Goal: Task Accomplishment & Management: Manage account settings

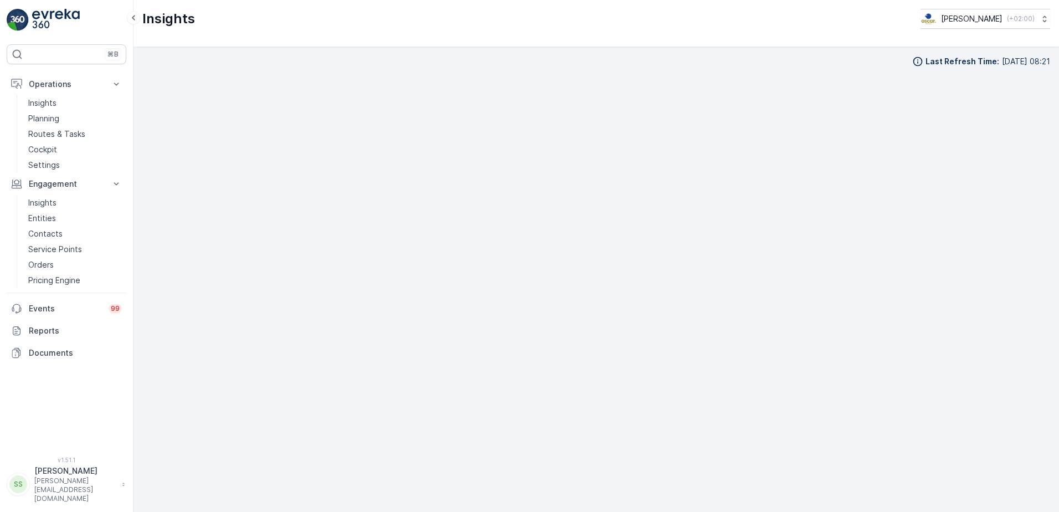
click at [178, 55] on div "Last Refresh Time : [DATE] 08:21" at bounding box center [595, 279] width 925 height 465
drag, startPoint x: 42, startPoint y: 133, endPoint x: 130, endPoint y: 140, distance: 88.3
click at [42, 133] on p "Routes & Tasks" at bounding box center [56, 133] width 57 height 11
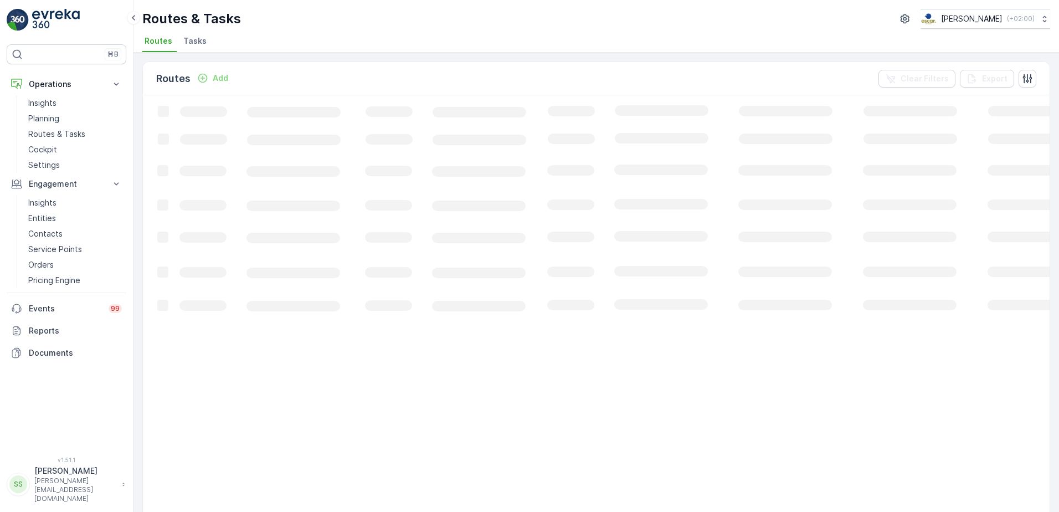
click at [297, 69] on div "Routes Add Clear Filters Export" at bounding box center [596, 78] width 907 height 33
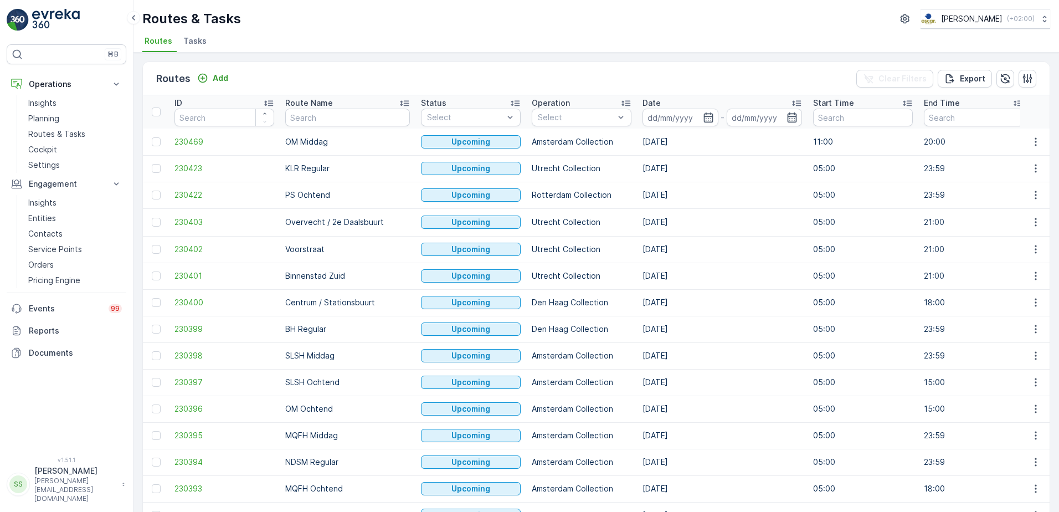
click at [194, 37] on span "Tasks" at bounding box center [194, 40] width 23 height 11
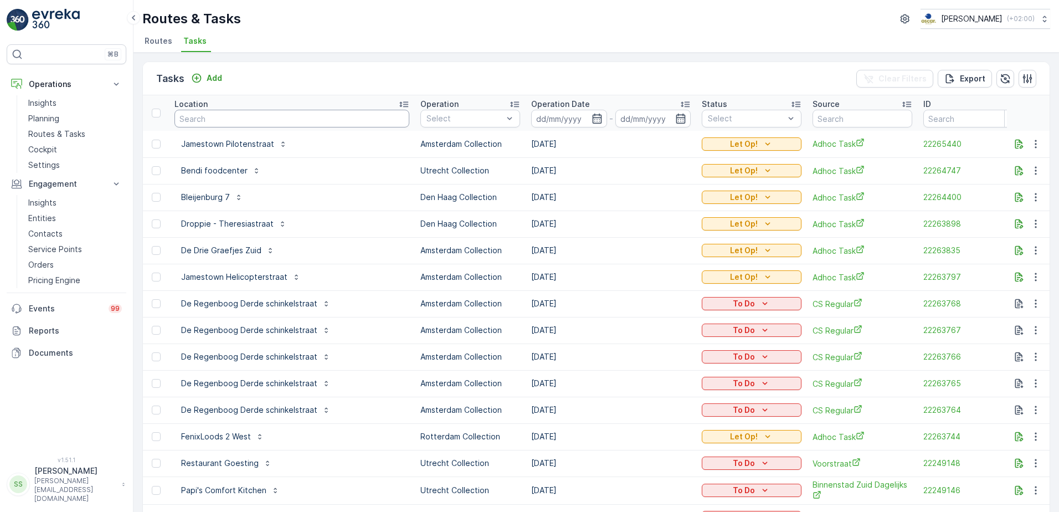
click at [243, 125] on input "text" at bounding box center [291, 119] width 235 height 18
type input "fabriq"
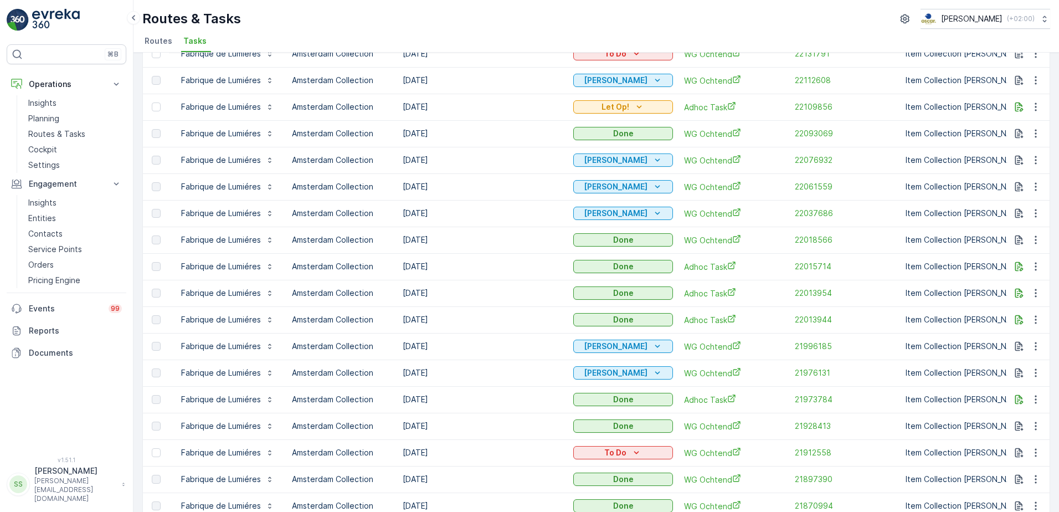
scroll to position [277, 0]
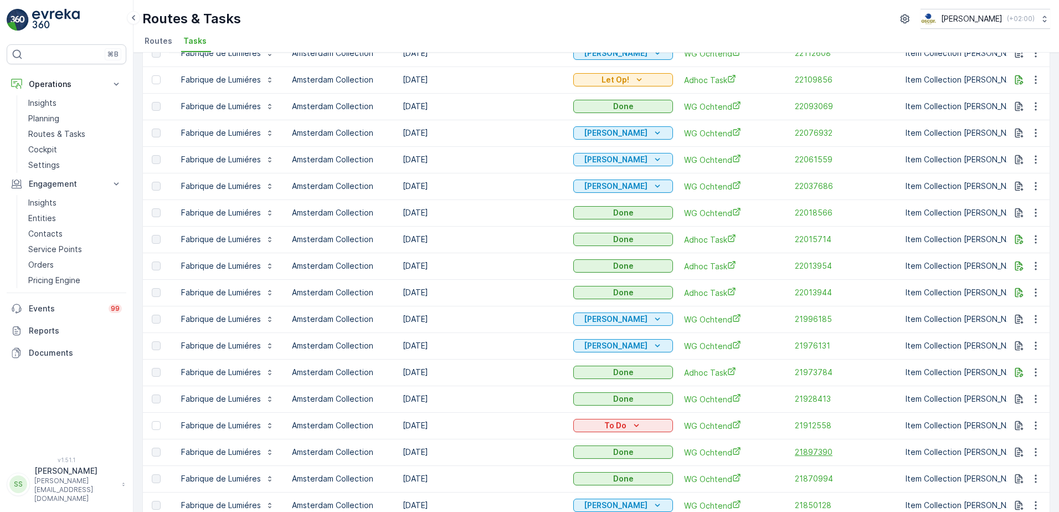
click at [811, 452] on span "21897390" at bounding box center [845, 451] width 100 height 11
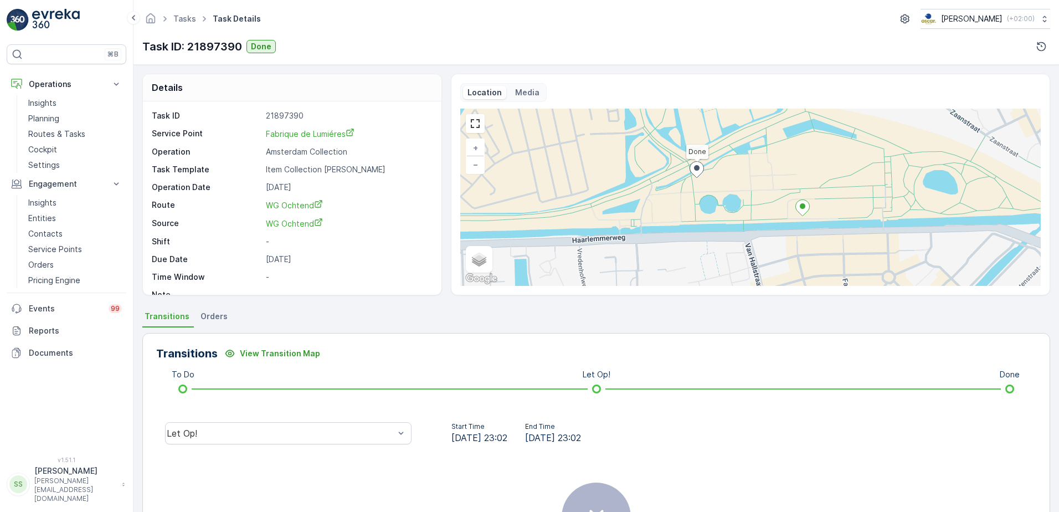
click at [320, 421] on div "Let Op!" at bounding box center [288, 432] width 264 height 35
click at [322, 439] on div "Let Op!" at bounding box center [288, 433] width 246 height 22
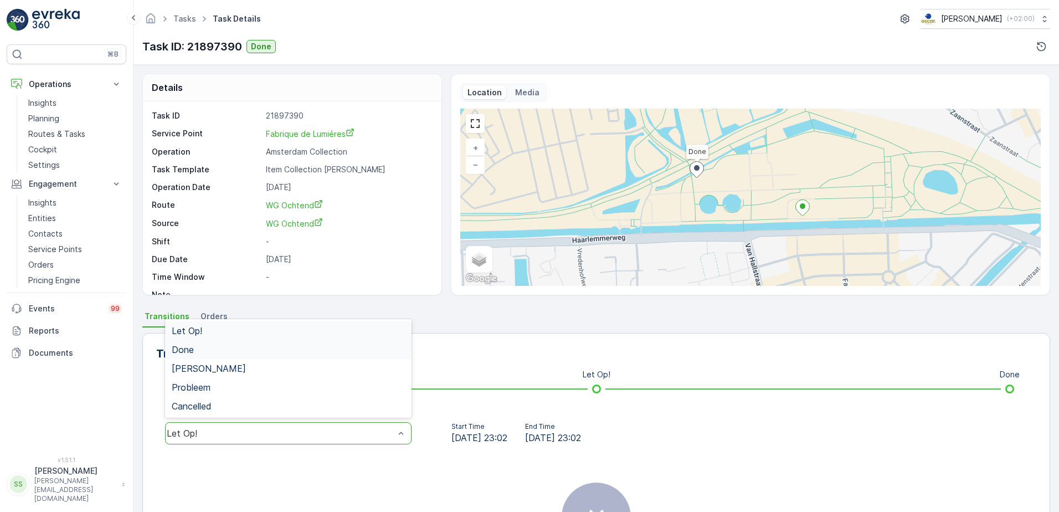
click at [184, 353] on span "Done" at bounding box center [183, 349] width 22 height 10
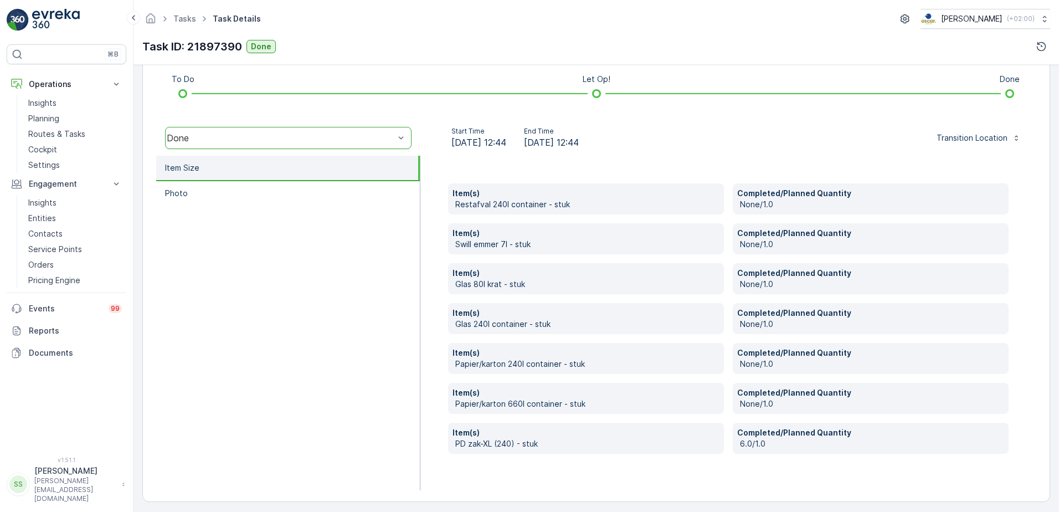
scroll to position [300, 0]
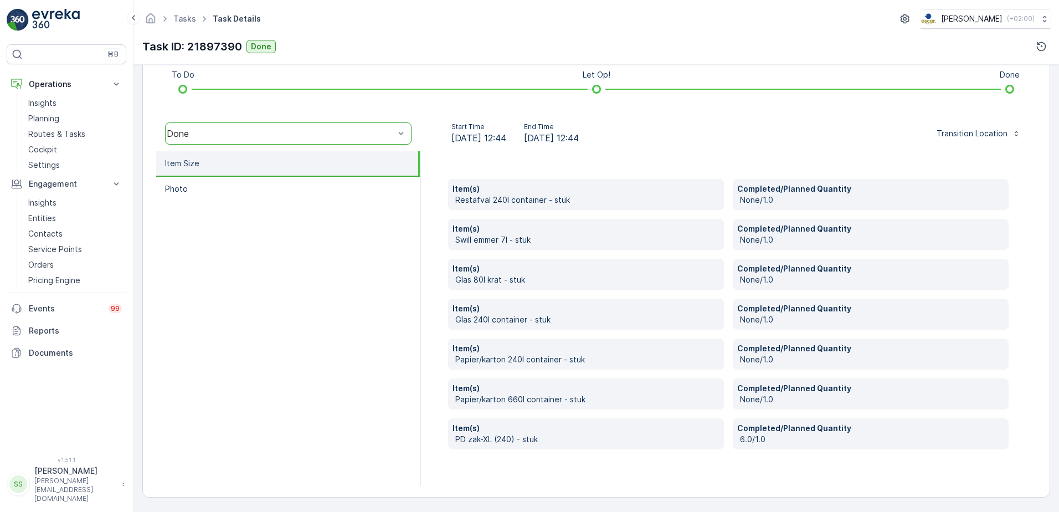
click at [517, 440] on p "PD zak-XL (240) - stuk" at bounding box center [587, 439] width 264 height 11
drag, startPoint x: 517, startPoint y: 440, endPoint x: 552, endPoint y: 455, distance: 37.7
click at [552, 455] on div "Item(s) Restafval 240l container - stuk Completed/Planned Quantity None/1.0 Ite…" at bounding box center [728, 318] width 616 height 334
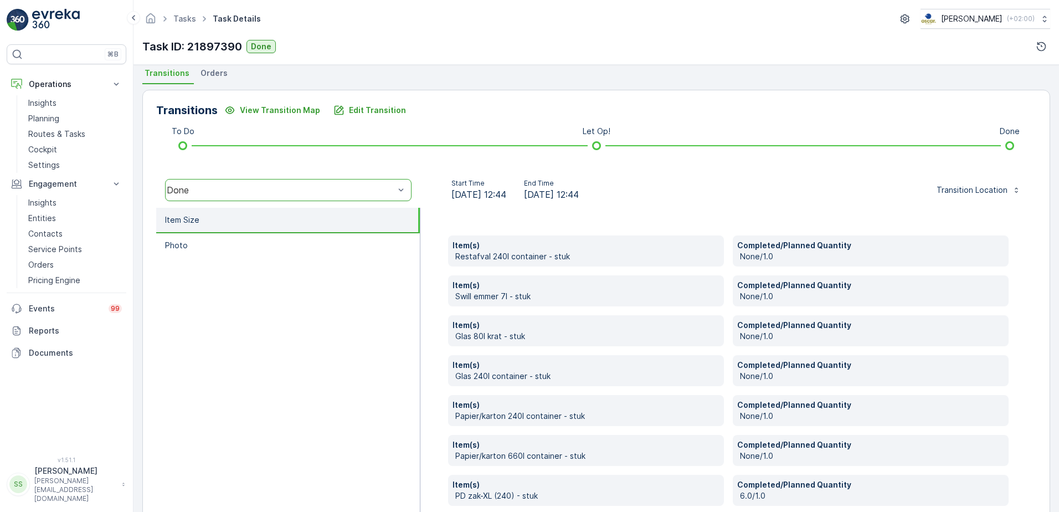
scroll to position [189, 0]
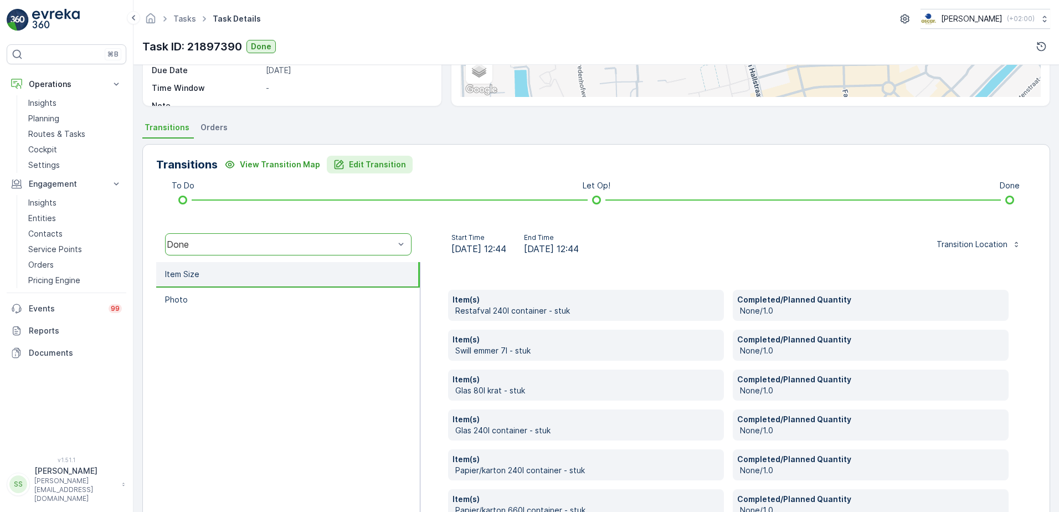
click at [383, 164] on p "Edit Transition" at bounding box center [377, 164] width 57 height 11
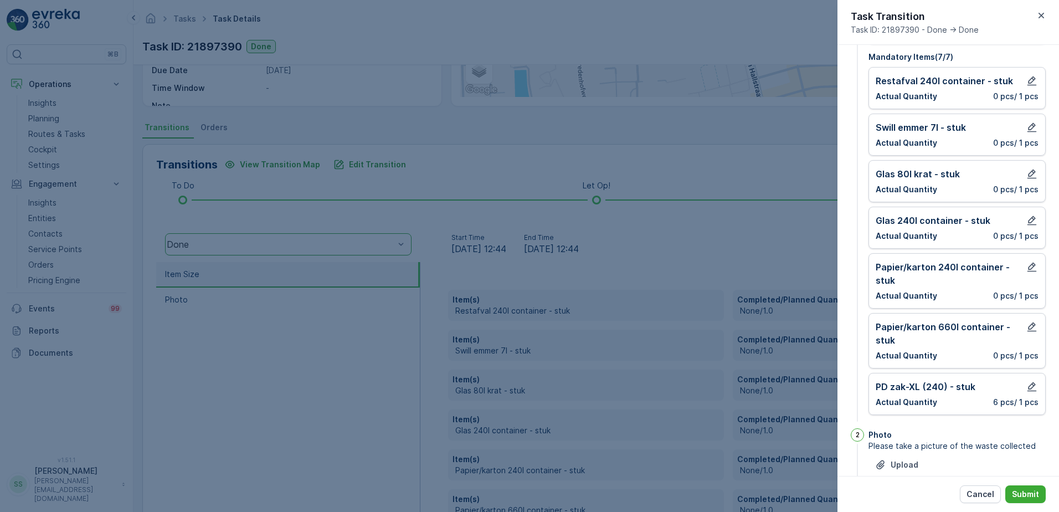
scroll to position [92, 0]
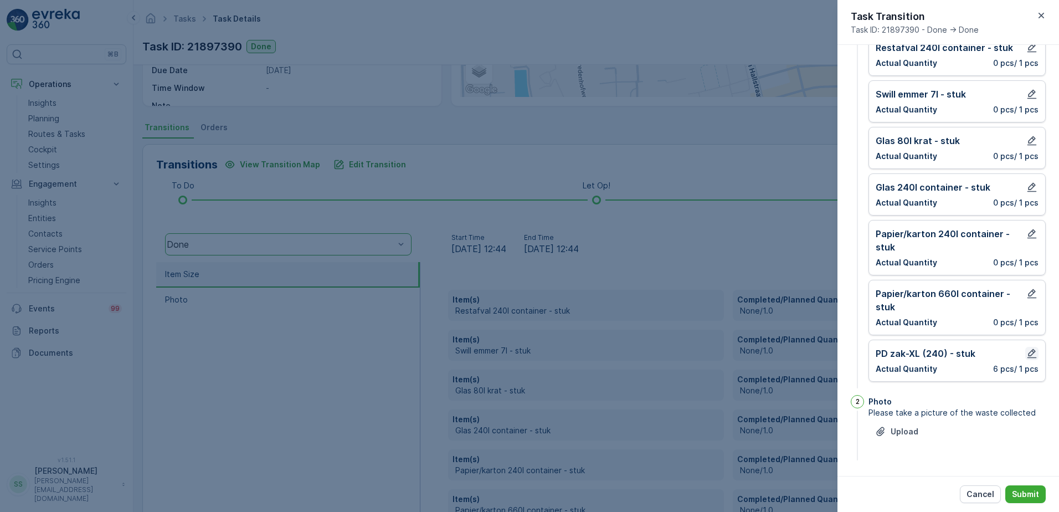
click at [1027, 354] on icon "button" at bounding box center [1031, 353] width 9 height 9
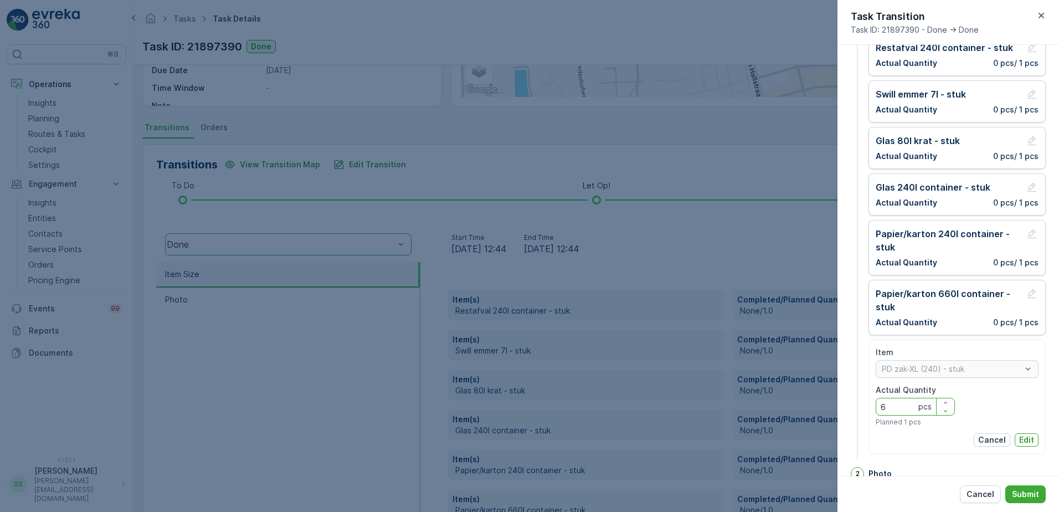
click at [845, 406] on div "1 Item Size Please select item size Add Item Mandatory Items ( 7 / 7 ) Restafva…" at bounding box center [948, 260] width 222 height 431
type Quantity "0"
click at [1021, 433] on button "Edit" at bounding box center [1027, 439] width 24 height 13
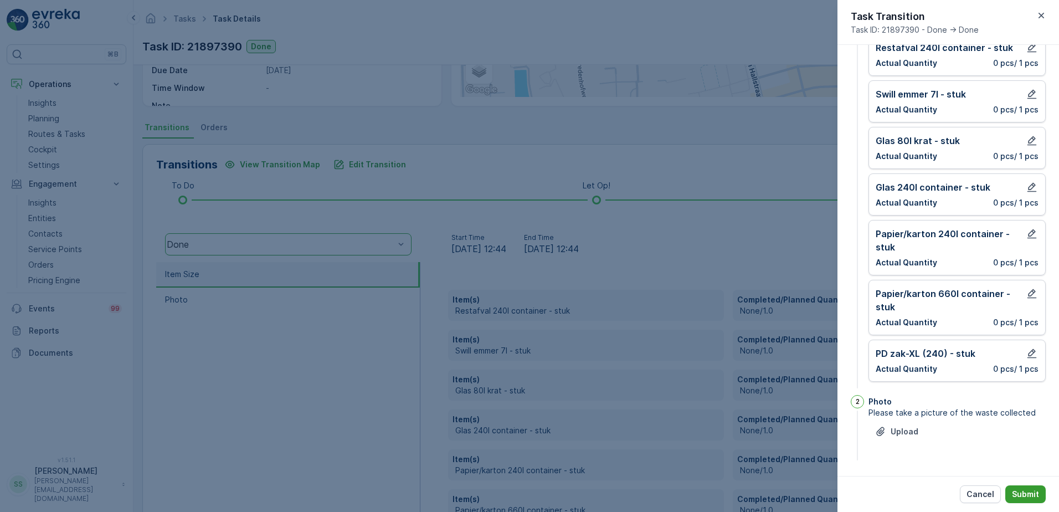
click at [1032, 491] on p "Submit" at bounding box center [1025, 493] width 27 height 11
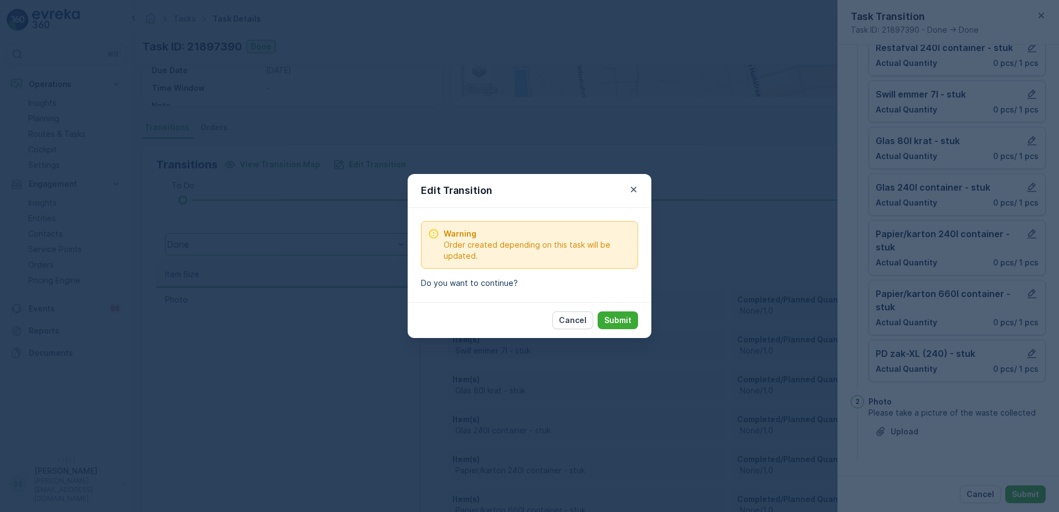
click at [615, 311] on div "Cancel Submit" at bounding box center [530, 320] width 244 height 36
click at [615, 316] on p "Submit" at bounding box center [617, 320] width 27 height 11
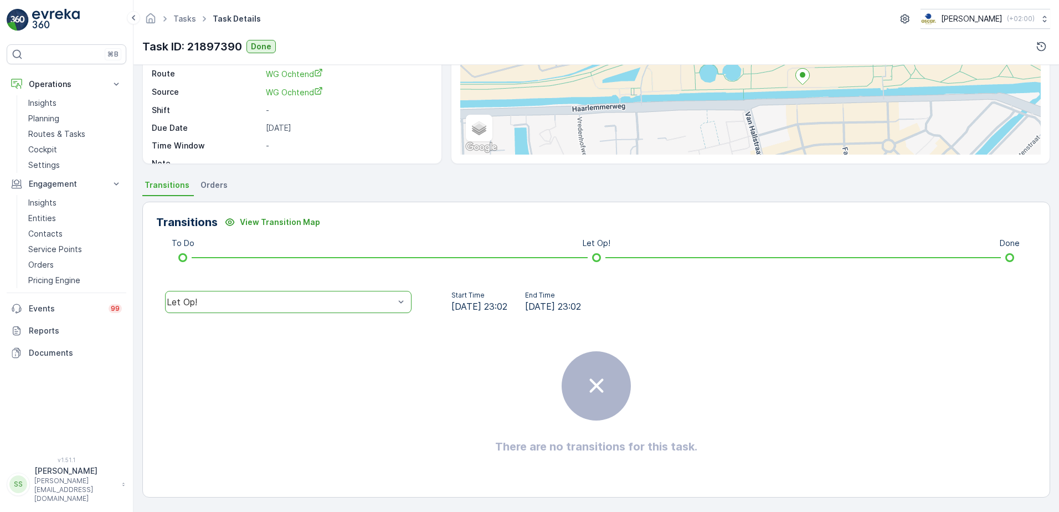
scroll to position [131, 0]
click at [393, 219] on div "Transitions View Transition Map" at bounding box center [596, 222] width 880 height 18
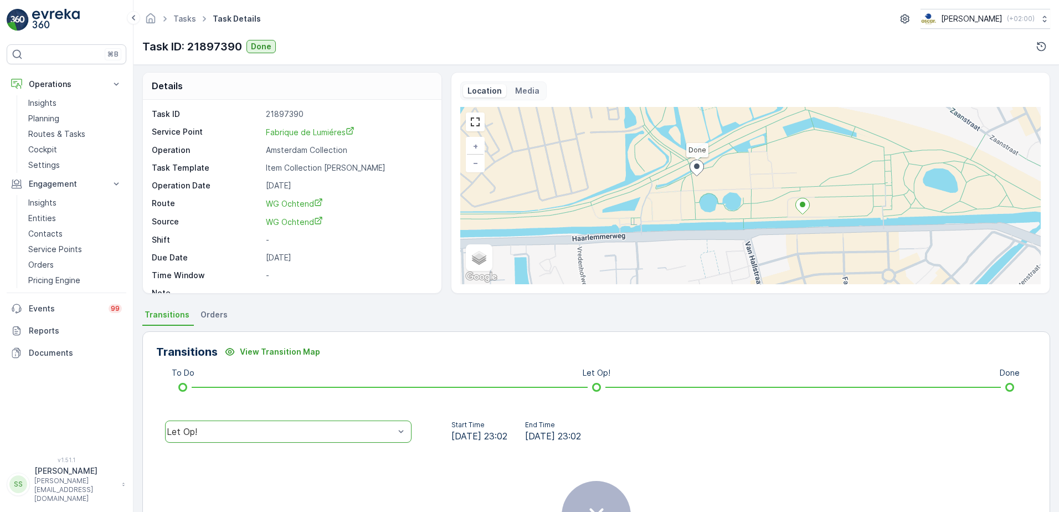
scroll to position [0, 0]
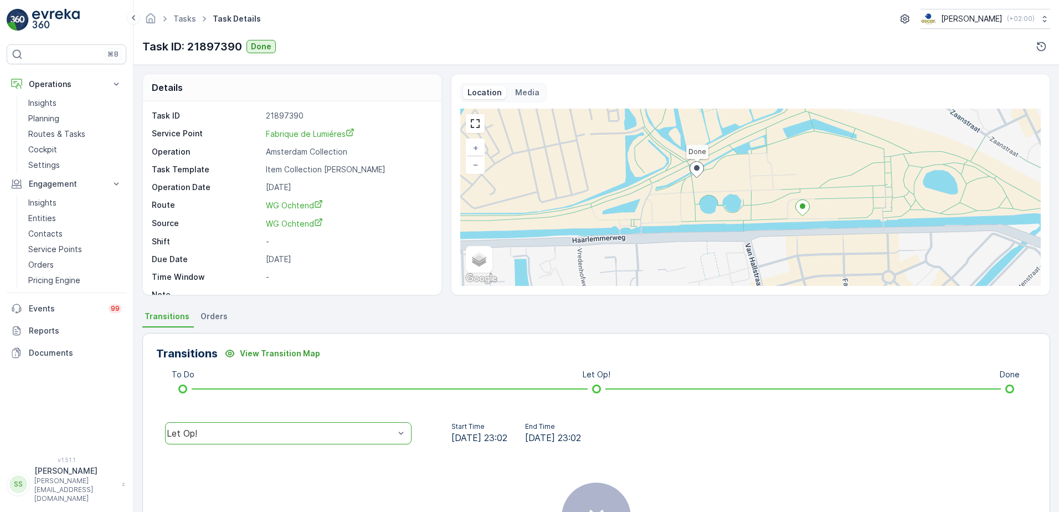
click at [223, 46] on p "Task ID: 21897390" at bounding box center [192, 46] width 100 height 17
copy p "21897390"
click at [200, 54] on p "Task ID: 21897390" at bounding box center [192, 46] width 100 height 17
click at [205, 45] on p "Task ID: 21897390" at bounding box center [192, 46] width 100 height 17
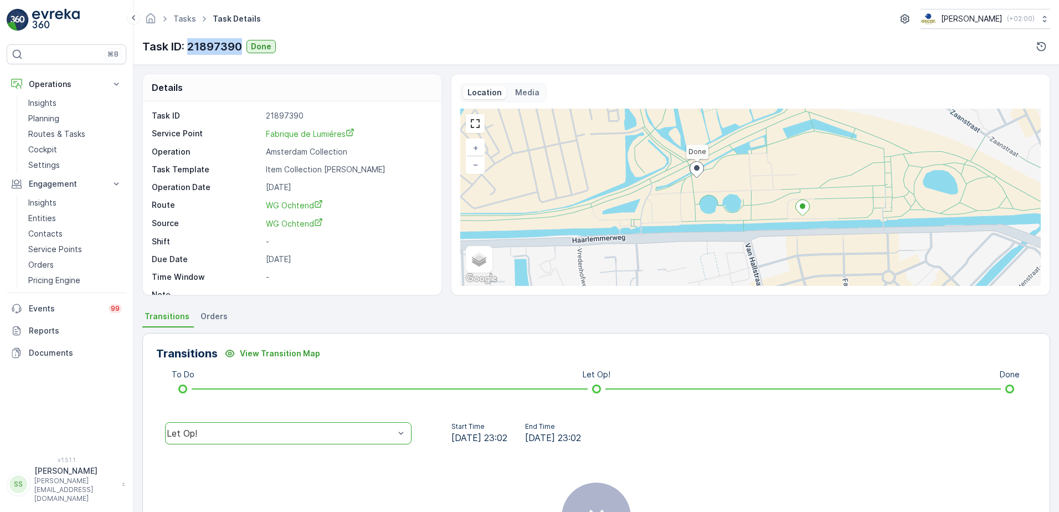
click at [205, 45] on p "Task ID: 21897390" at bounding box center [192, 46] width 100 height 17
click at [343, 34] on div "Tasks Task Details [PERSON_NAME] ( +02:00 ) Task ID: 21897390 Done" at bounding box center [595, 32] width 925 height 65
click at [199, 44] on p "Task ID: 21897390" at bounding box center [192, 46] width 100 height 17
copy p "21897390"
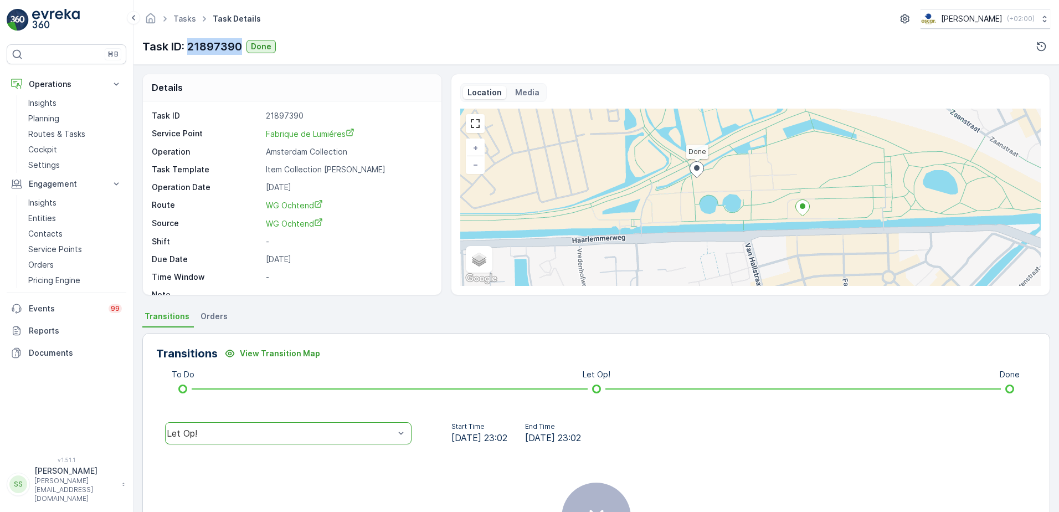
click at [214, 316] on span "Orders" at bounding box center [213, 316] width 27 height 11
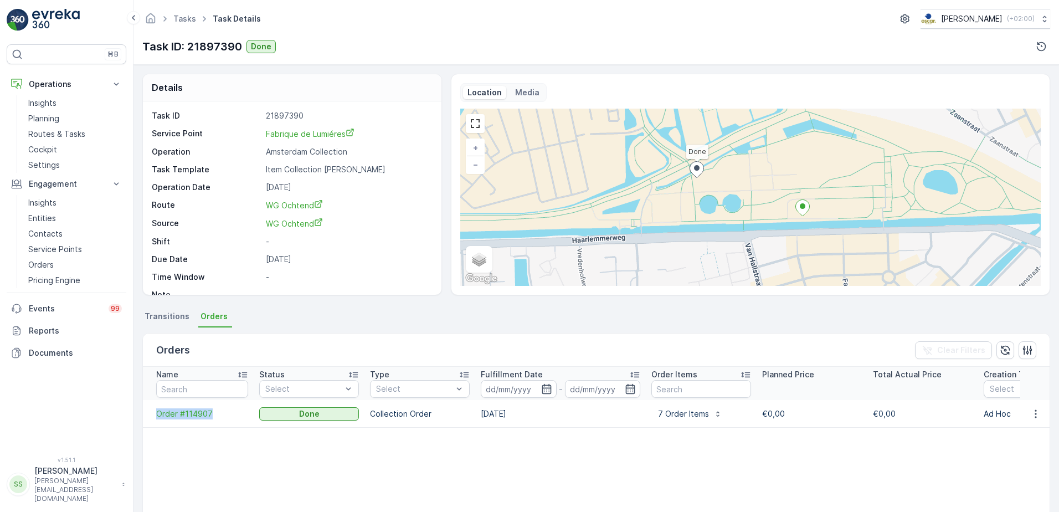
drag, startPoint x: 152, startPoint y: 415, endPoint x: 222, endPoint y: 425, distance: 70.4
click at [222, 425] on td "Order #114907" at bounding box center [198, 414] width 111 height 28
copy span "Order #114907"
click at [225, 439] on td at bounding box center [198, 439] width 111 height 23
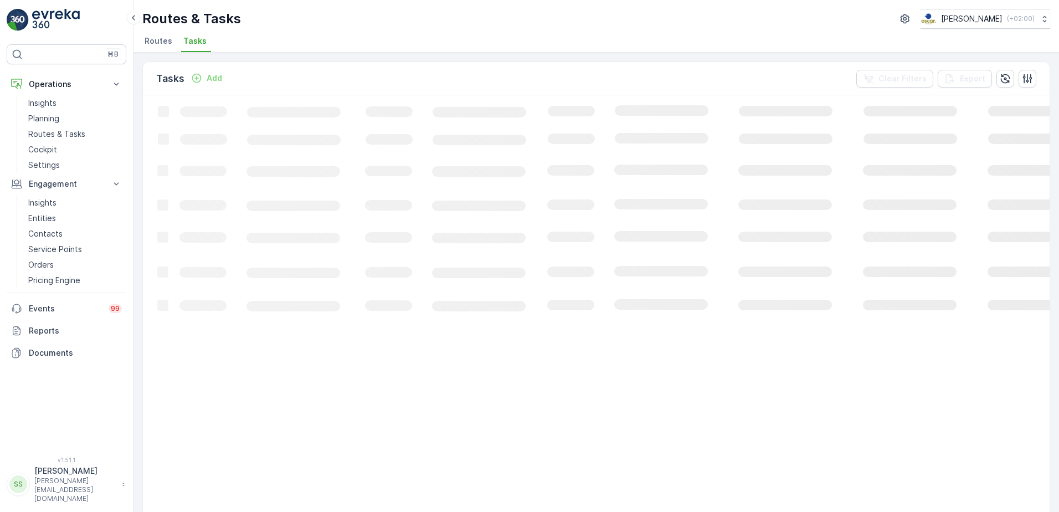
click at [261, 75] on div "Tasks Add Clear Filters Export" at bounding box center [596, 78] width 907 height 33
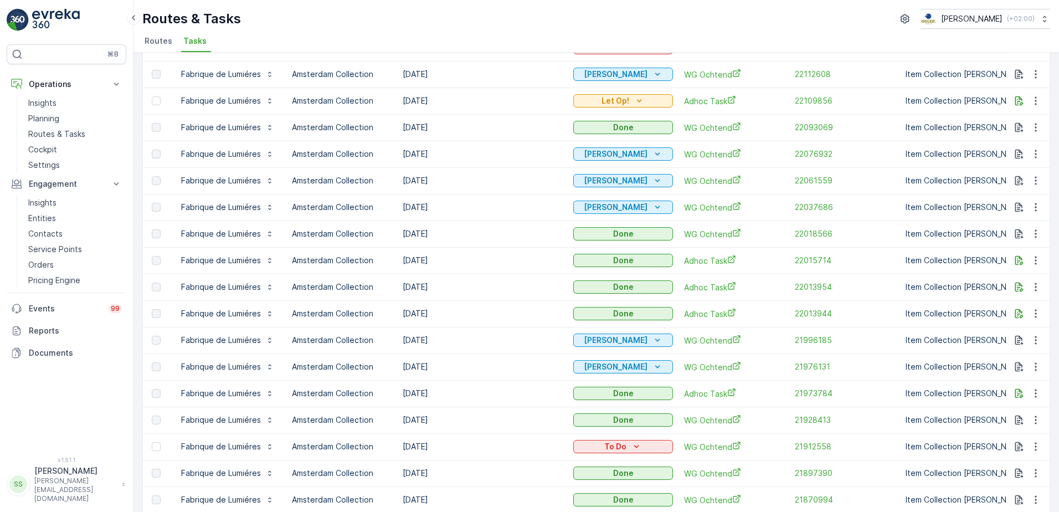
scroll to position [332, 0]
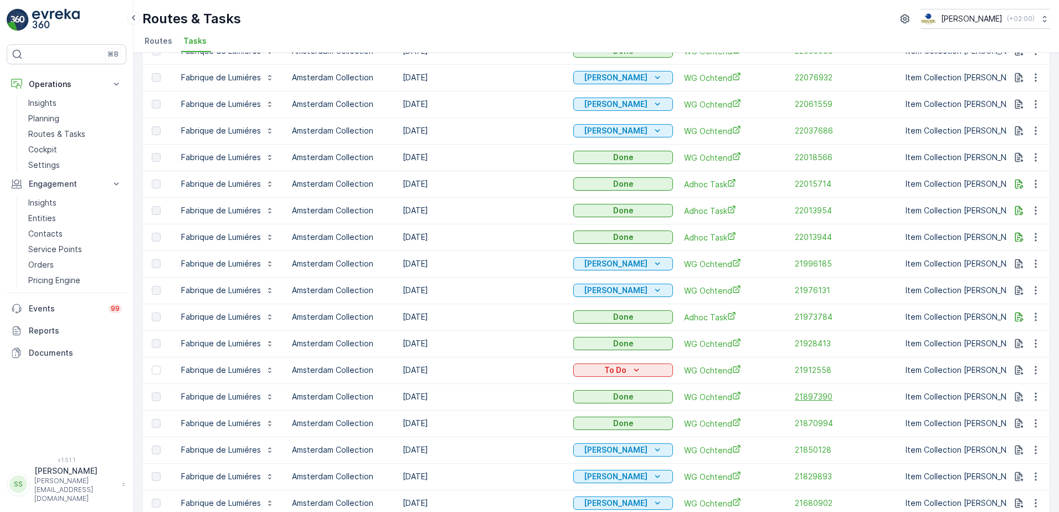
click at [817, 399] on span "21897390" at bounding box center [845, 396] width 100 height 11
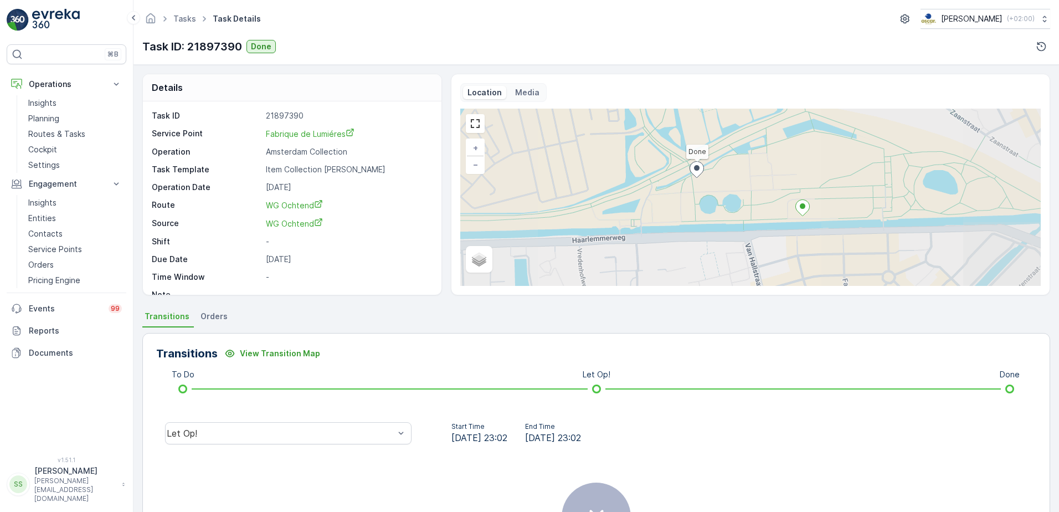
click at [216, 315] on span "Orders" at bounding box center [213, 316] width 27 height 11
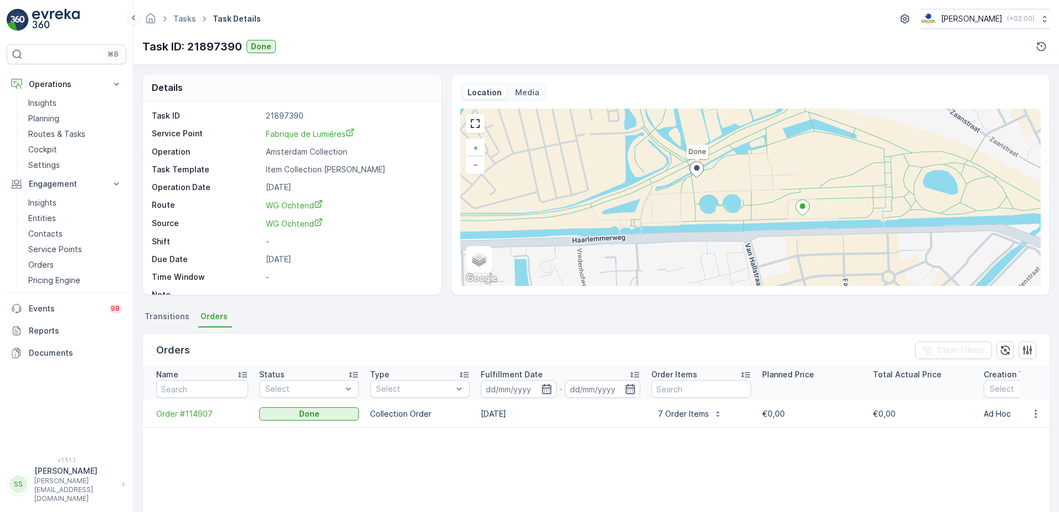
click at [166, 315] on span "Transitions" at bounding box center [167, 316] width 45 height 11
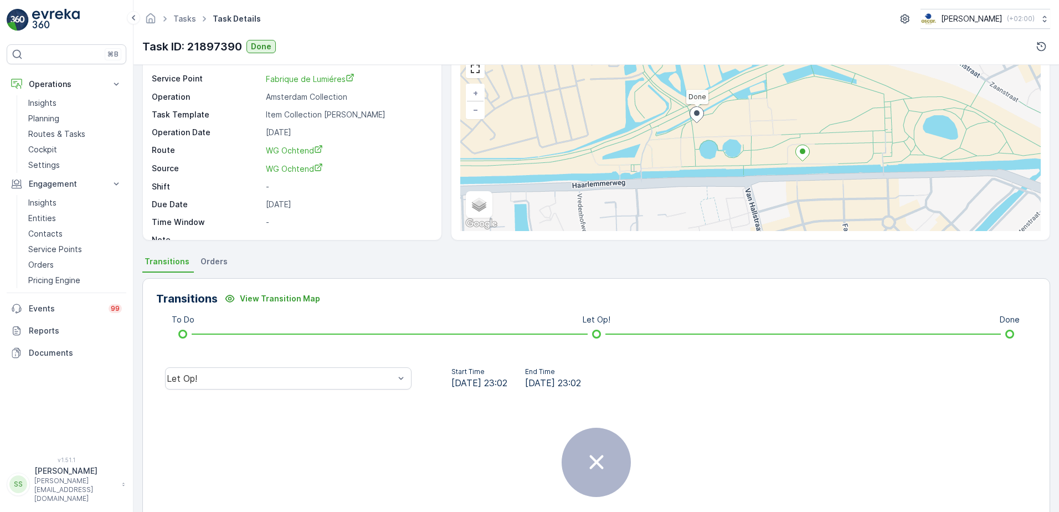
scroll to position [131, 0]
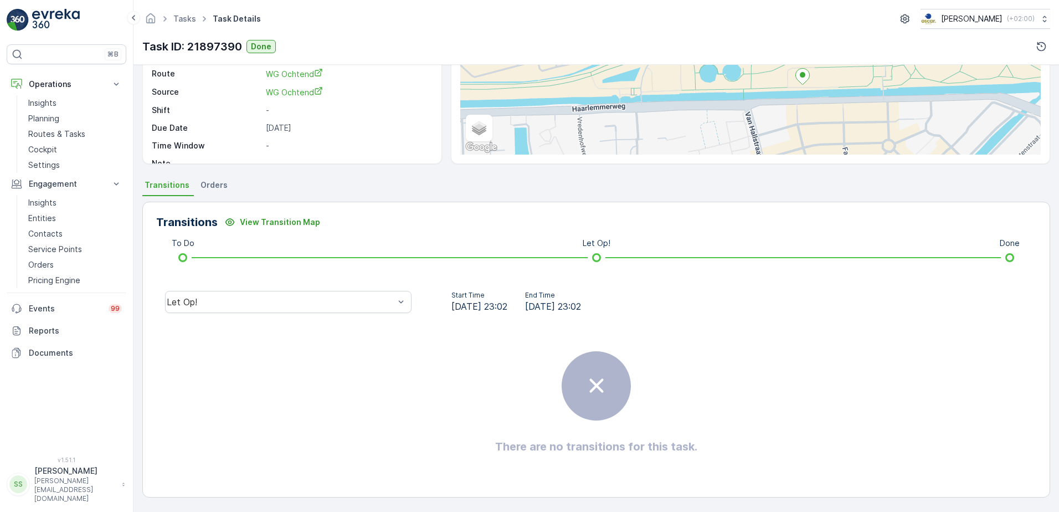
click at [250, 287] on div "Let Op!" at bounding box center [288, 301] width 264 height 35
click at [240, 294] on div "Let Op!" at bounding box center [288, 302] width 246 height 22
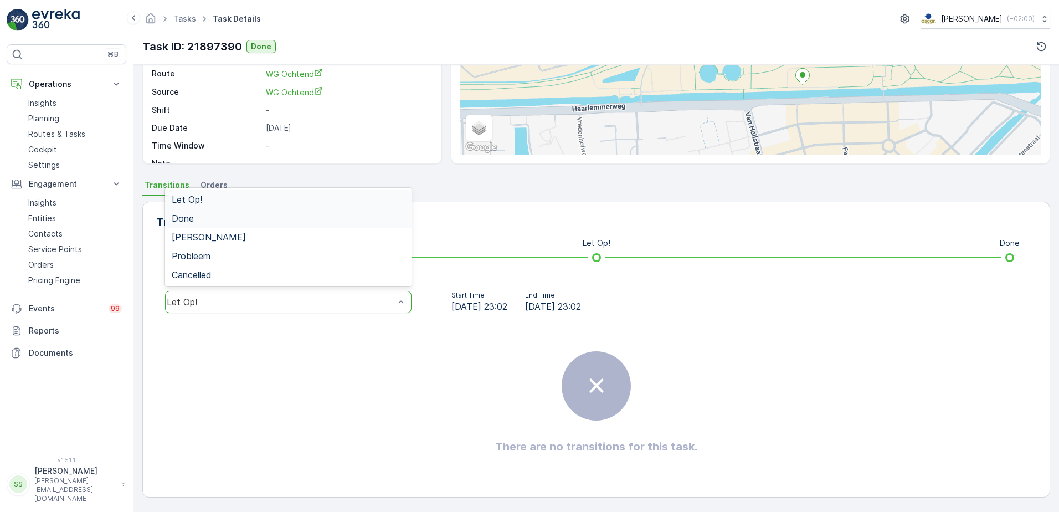
click at [186, 223] on span "Done" at bounding box center [183, 218] width 22 height 10
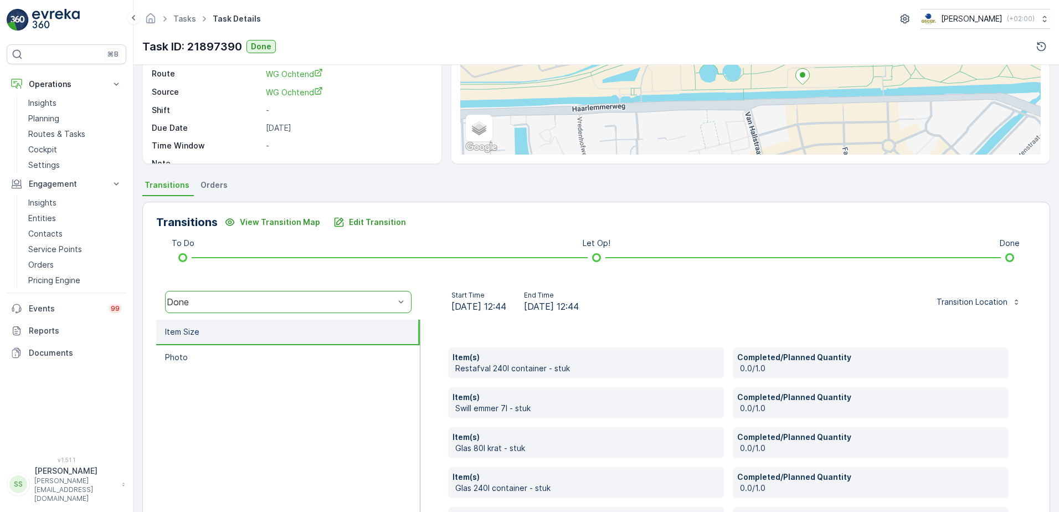
click at [367, 402] on ul "Item Size Photo" at bounding box center [288, 487] width 264 height 334
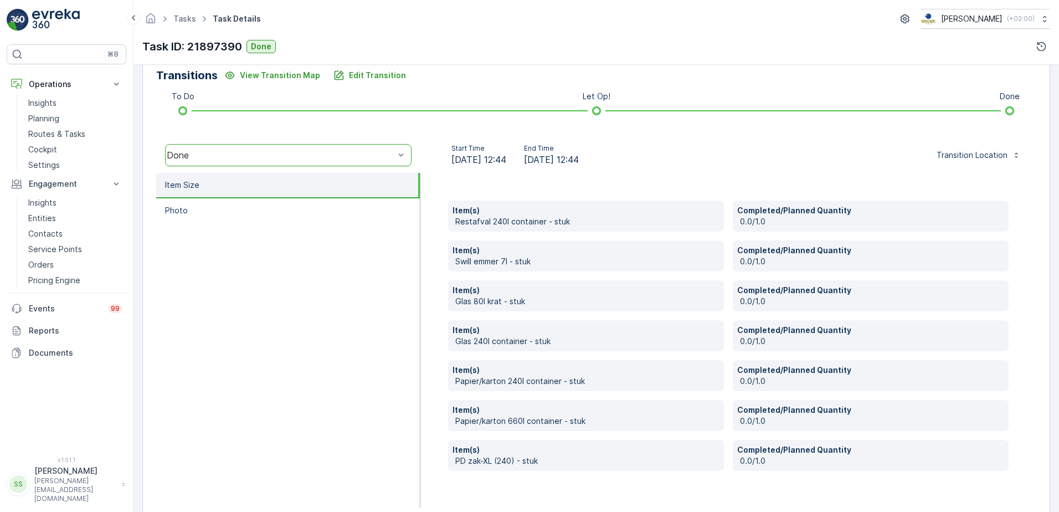
scroll to position [297, 0]
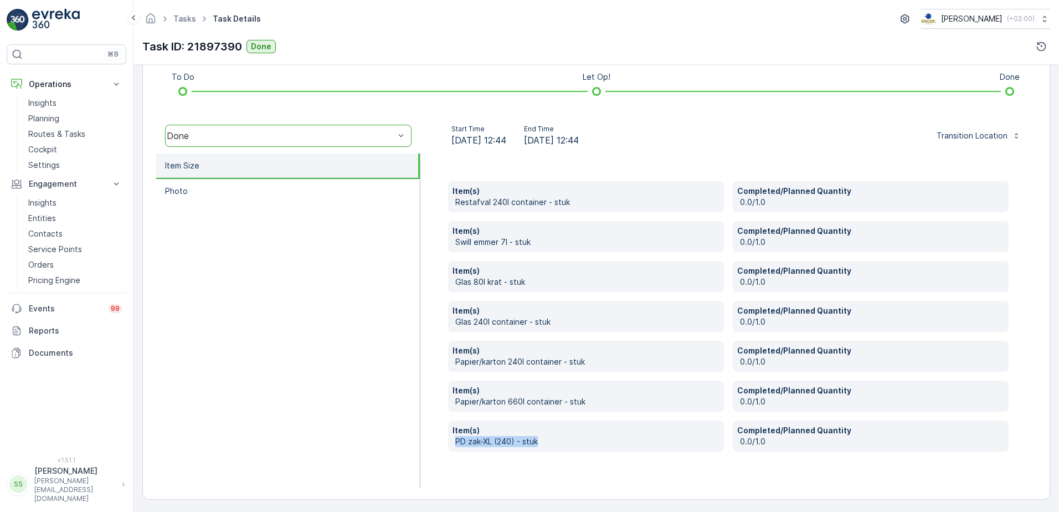
drag, startPoint x: 509, startPoint y: 442, endPoint x: 441, endPoint y: 442, distance: 68.7
click at [441, 442] on div "Item(s) Restafval 240l container - stuk Completed/Planned Quantity 0.0/1.0 Item…" at bounding box center [728, 320] width 616 height 334
copy p "PD zak-XL (240) - stuk"
click at [298, 378] on ul "Item Size Photo" at bounding box center [288, 320] width 264 height 334
click at [288, 277] on ul "Item Size Photo" at bounding box center [288, 320] width 264 height 334
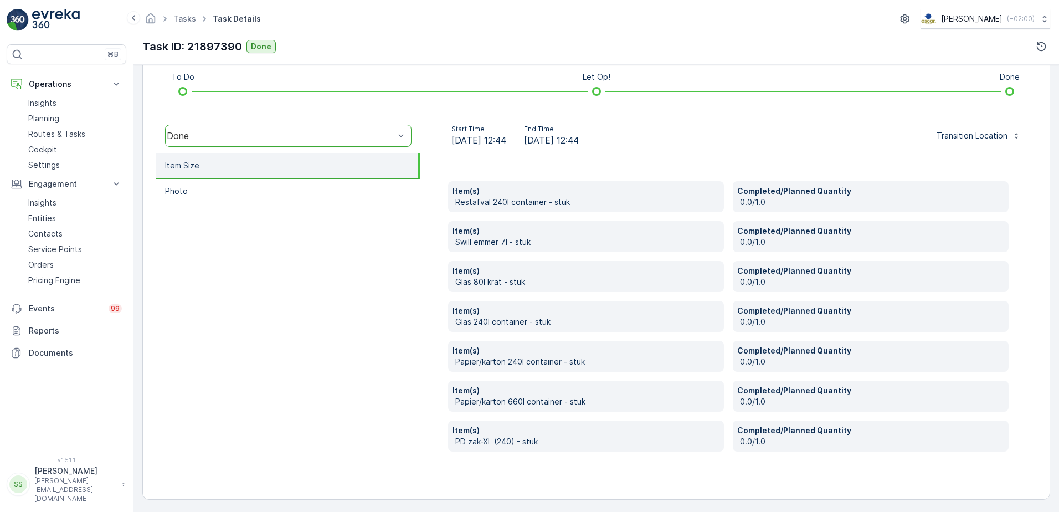
click at [373, 335] on ul "Item Size Photo" at bounding box center [288, 320] width 264 height 334
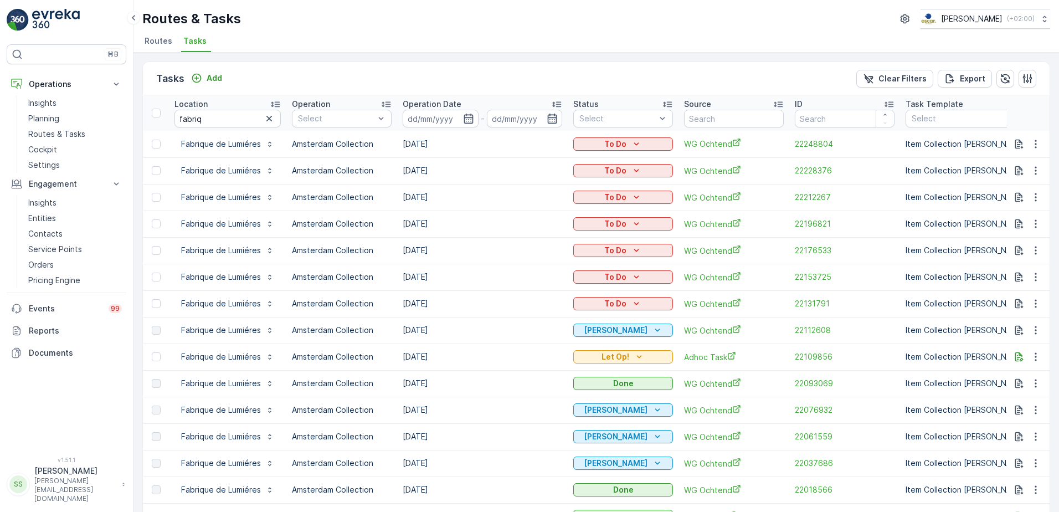
click at [164, 42] on span "Routes" at bounding box center [159, 40] width 28 height 11
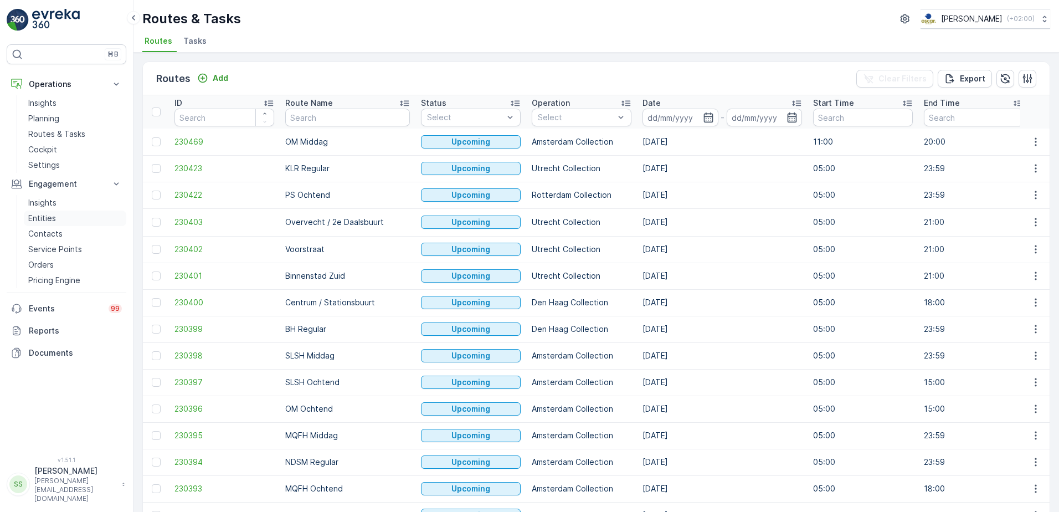
drag, startPoint x: 36, startPoint y: 203, endPoint x: 97, endPoint y: 218, distance: 62.7
click at [36, 203] on p "Insights" at bounding box center [42, 202] width 28 height 11
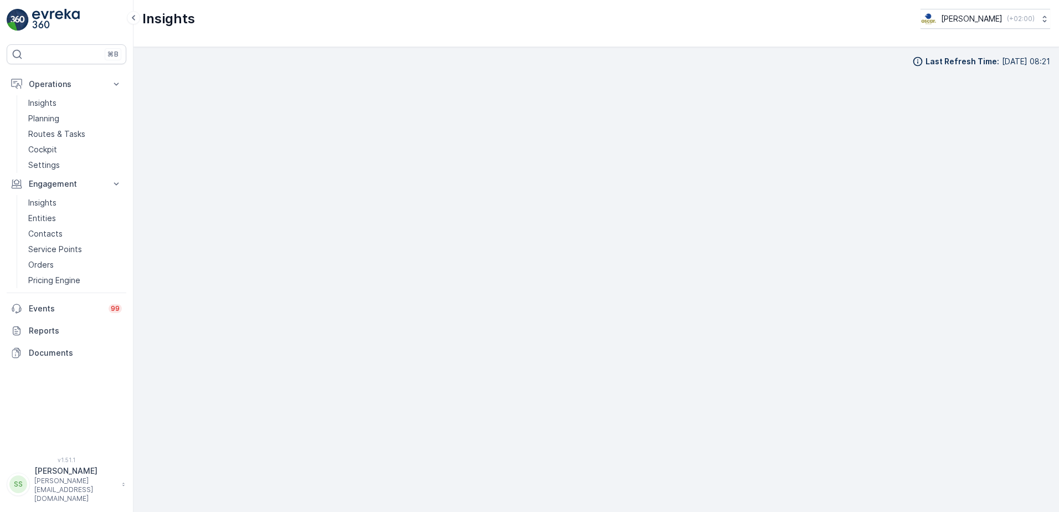
scroll to position [11, 0]
click at [32, 105] on p "Insights" at bounding box center [42, 102] width 28 height 11
click at [236, 27] on div "Insights [PERSON_NAME] ( +02:00 )" at bounding box center [596, 19] width 908 height 20
click at [49, 130] on p "Routes & Tasks" at bounding box center [56, 133] width 57 height 11
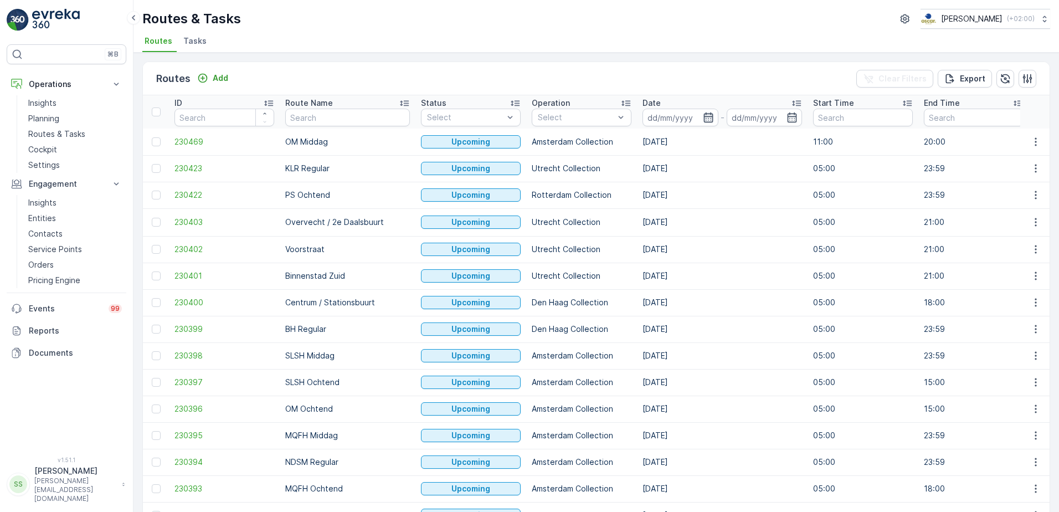
click at [703, 121] on icon "button" at bounding box center [708, 117] width 11 height 11
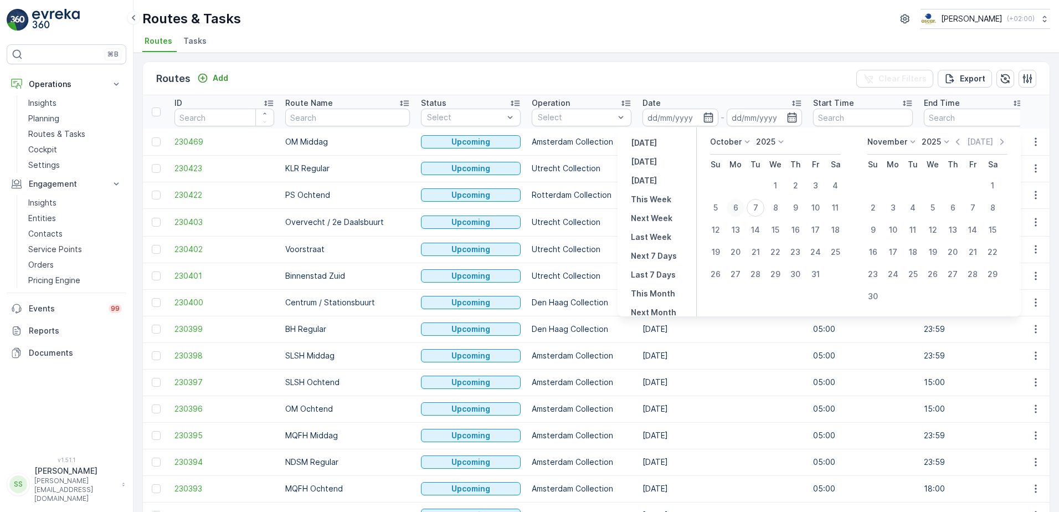
click at [737, 208] on div "6" at bounding box center [736, 208] width 18 height 18
type input "[DATE]"
click at [730, 86] on div "Routes Add Clear Filters Export" at bounding box center [596, 78] width 907 height 33
type input "[DATE]"
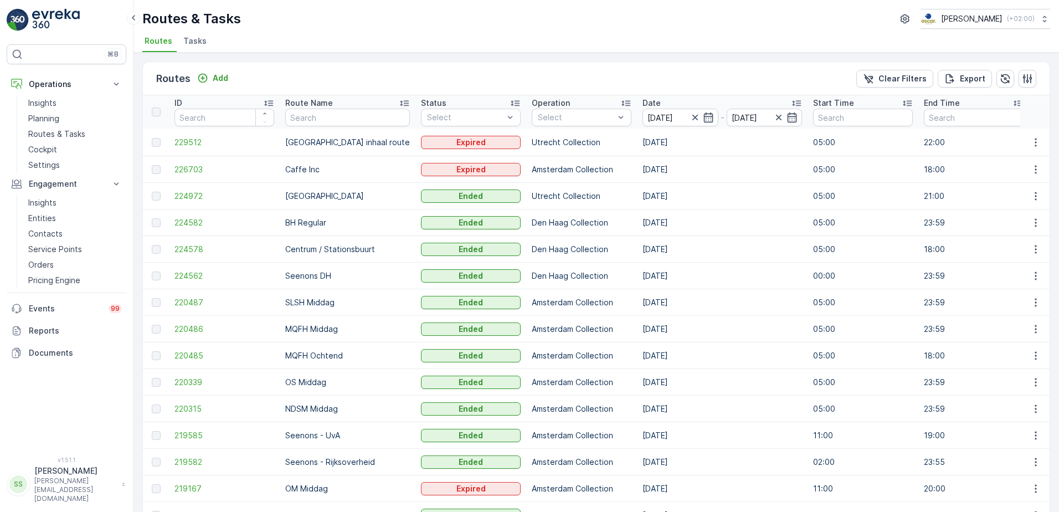
click at [349, 73] on div "Routes Add Clear Filters Export" at bounding box center [596, 78] width 907 height 33
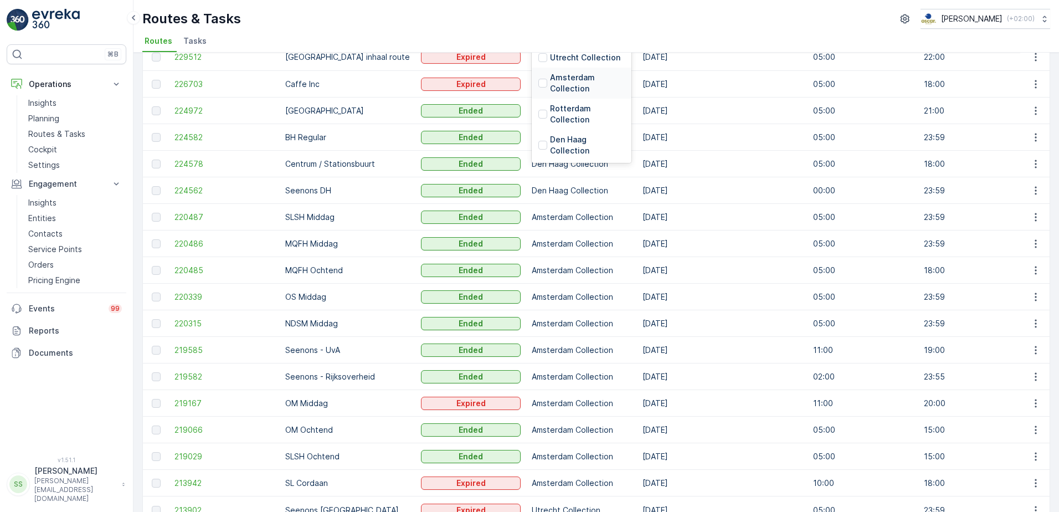
scroll to position [111, 0]
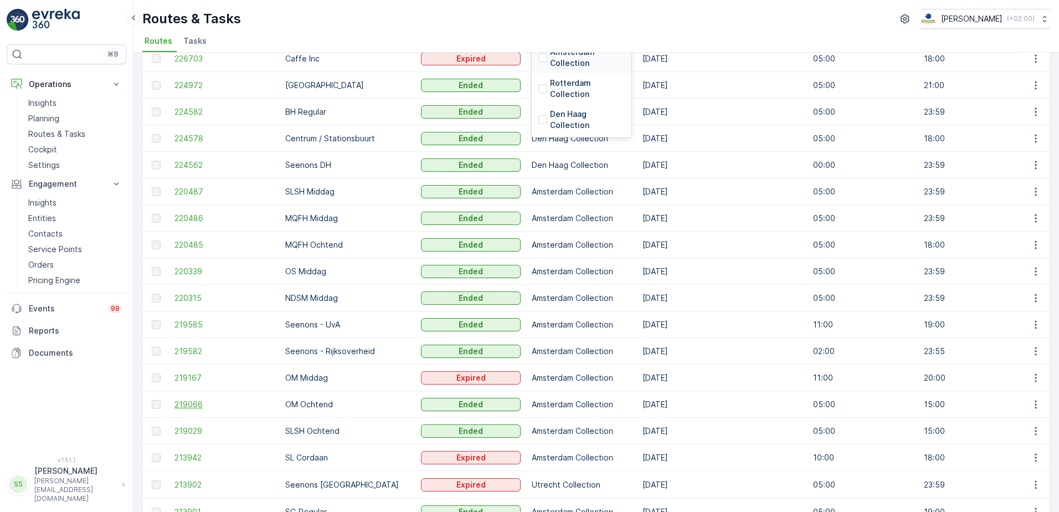
click at [183, 402] on span "219066" at bounding box center [224, 404] width 100 height 11
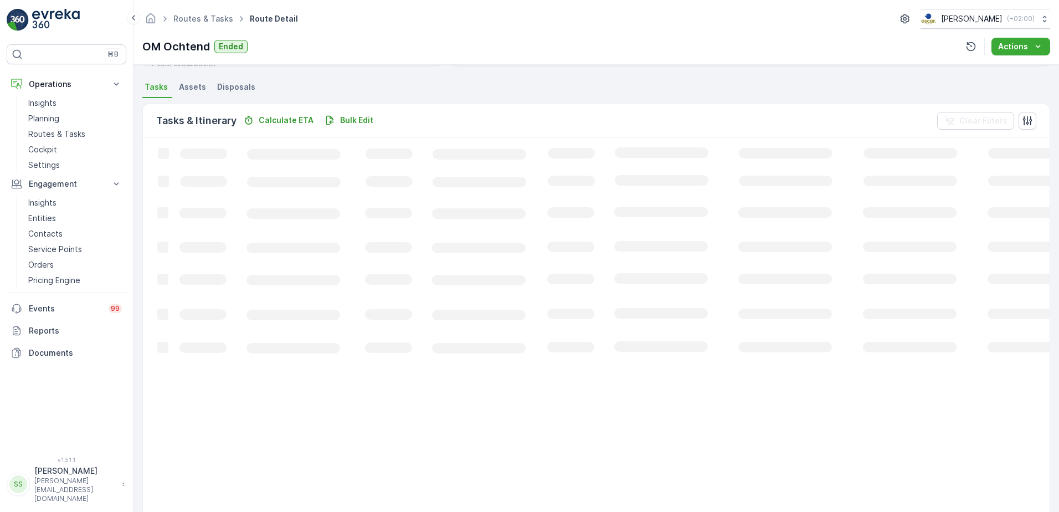
scroll to position [60, 0]
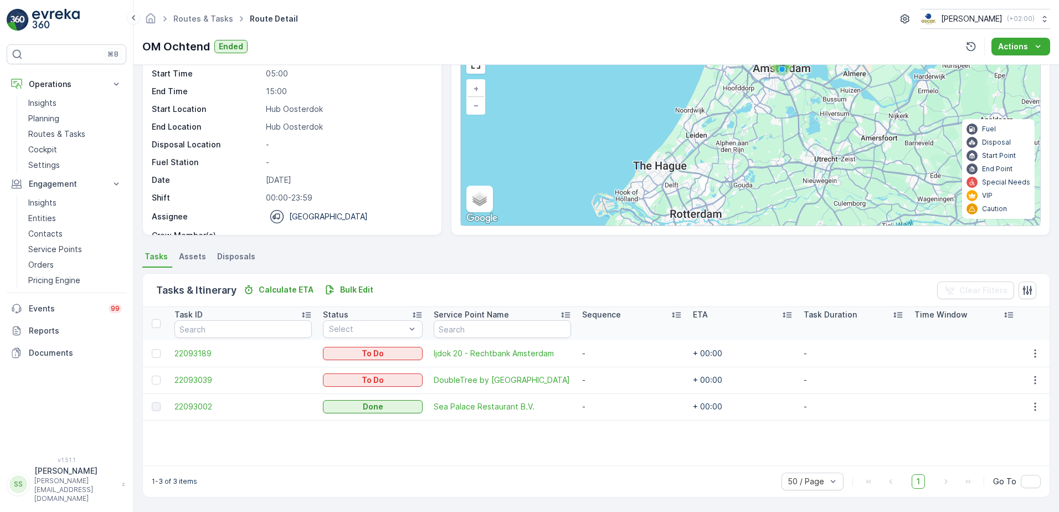
click at [420, 288] on div "Tasks & Itinerary Calculate ETA Bulk Edit Clear Filters" at bounding box center [596, 290] width 907 height 33
click at [373, 120] on div "Operation Amsterdam Collection Start Time 05:00 End Time 15:00 Start Location […" at bounding box center [291, 155] width 278 height 210
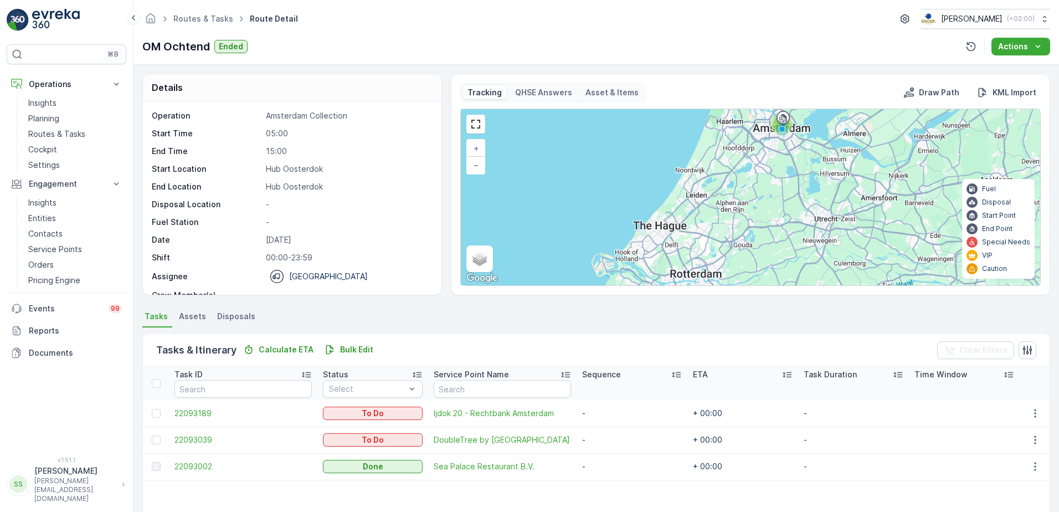
click at [377, 181] on div "Operation Amsterdam Collection Start Time 05:00 End Time 15:00 Start Location […" at bounding box center [291, 215] width 278 height 210
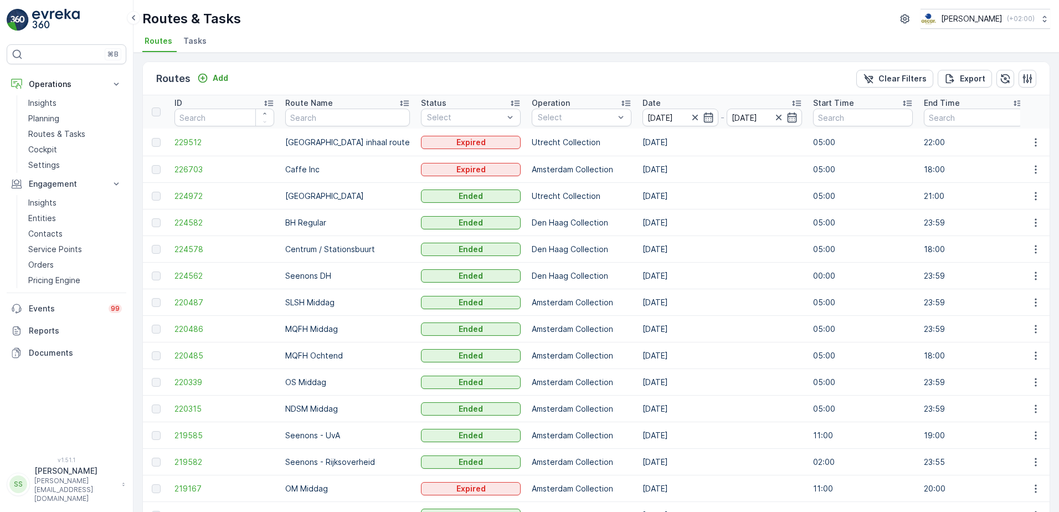
click at [431, 73] on div "Routes Add Clear Filters Export" at bounding box center [596, 78] width 907 height 33
click at [483, 29] on div "Routes & Tasks [PERSON_NAME] ( +02:00 ) Routes Tasks" at bounding box center [595, 26] width 925 height 53
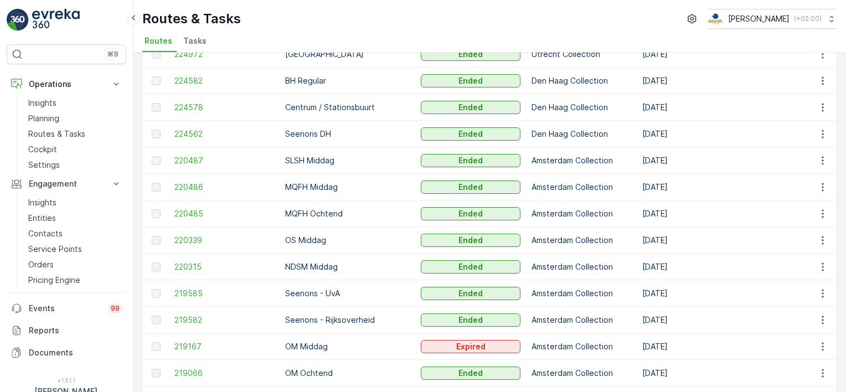
scroll to position [166, 0]
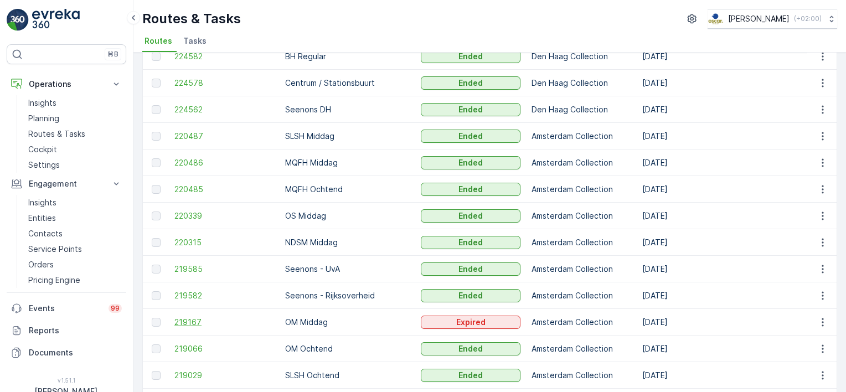
click at [195, 320] on span "219167" at bounding box center [224, 322] width 100 height 11
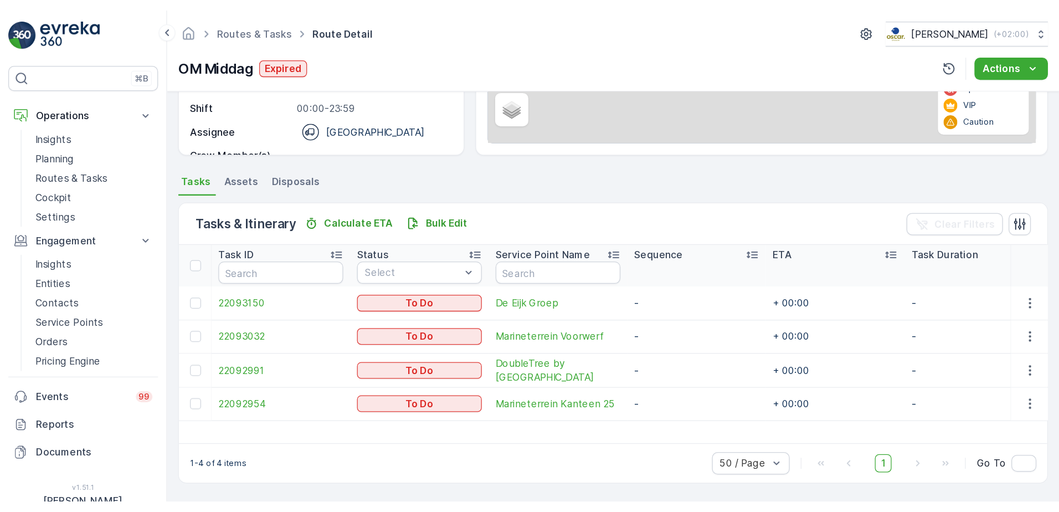
scroll to position [178, 0]
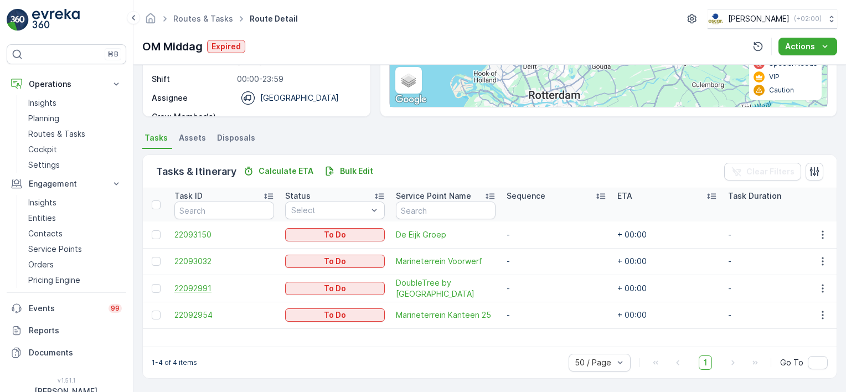
click at [183, 287] on span "22092991" at bounding box center [224, 288] width 100 height 11
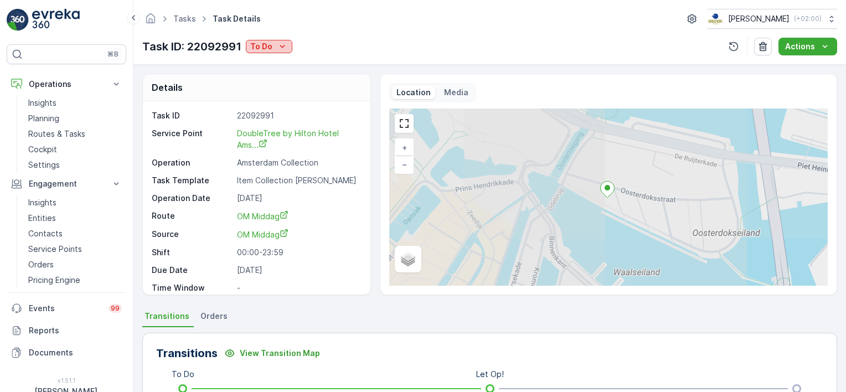
click at [272, 47] on div "To Do" at bounding box center [269, 46] width 38 height 11
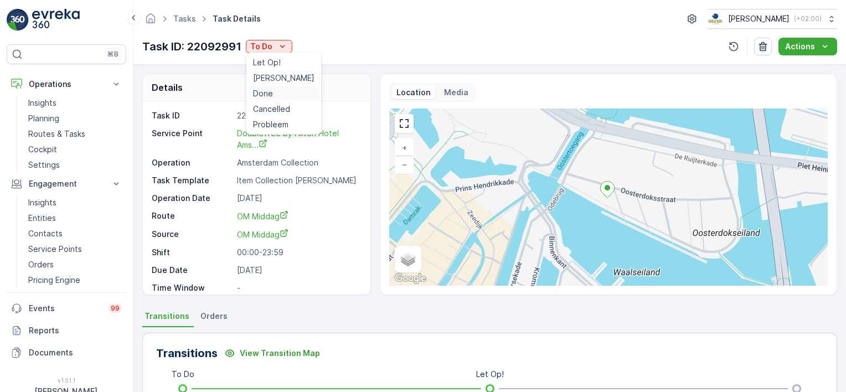
click at [261, 94] on span "Done" at bounding box center [263, 93] width 20 height 11
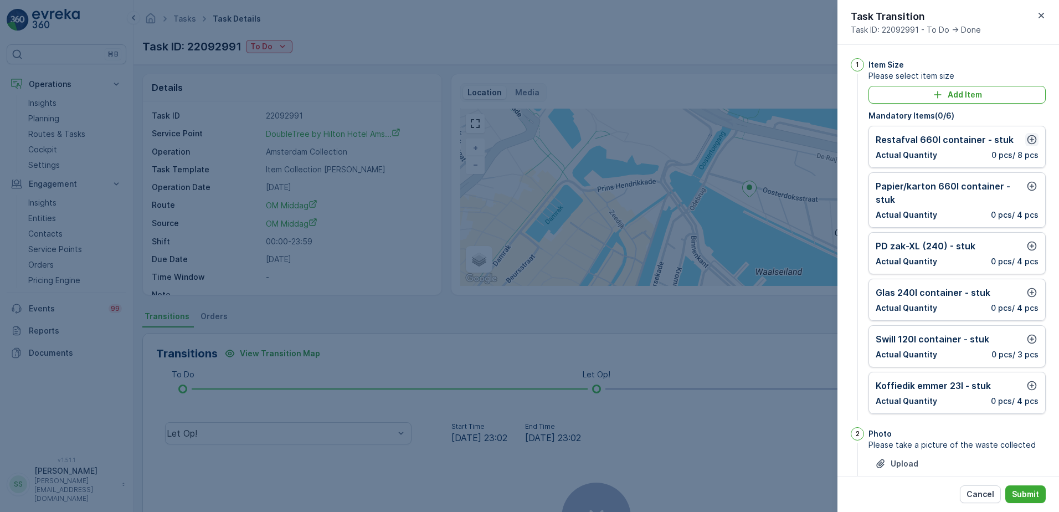
click at [1027, 141] on icon "button" at bounding box center [1031, 139] width 9 height 9
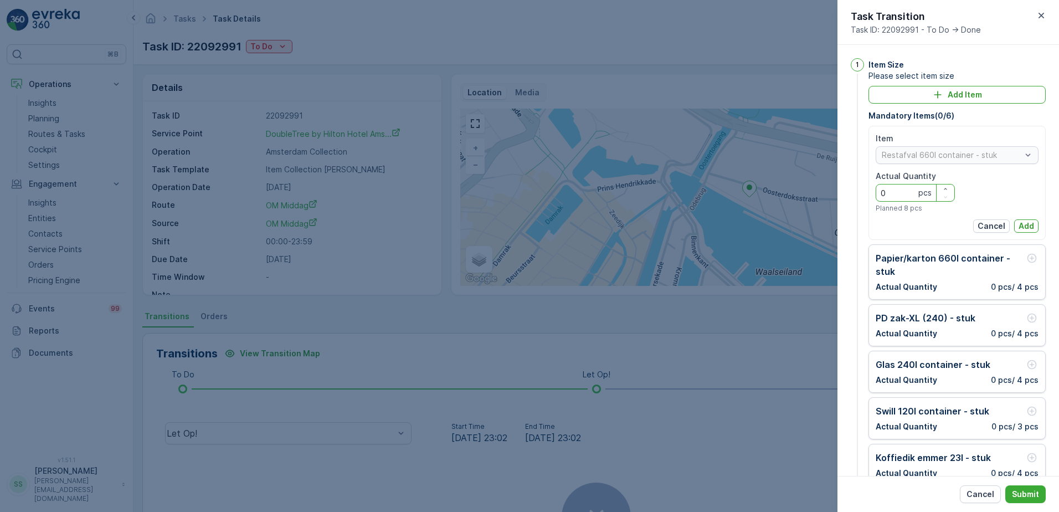
drag, startPoint x: 905, startPoint y: 191, endPoint x: 815, endPoint y: 195, distance: 90.4
click at [816, 195] on div "Tasks Task Details [PERSON_NAME] ( +02:00 ) Task ID: 22092991 To Do Actions Det…" at bounding box center [595, 256] width 925 height 512
type Quantity "11"
click at [1021, 224] on p "Add" at bounding box center [1026, 225] width 16 height 11
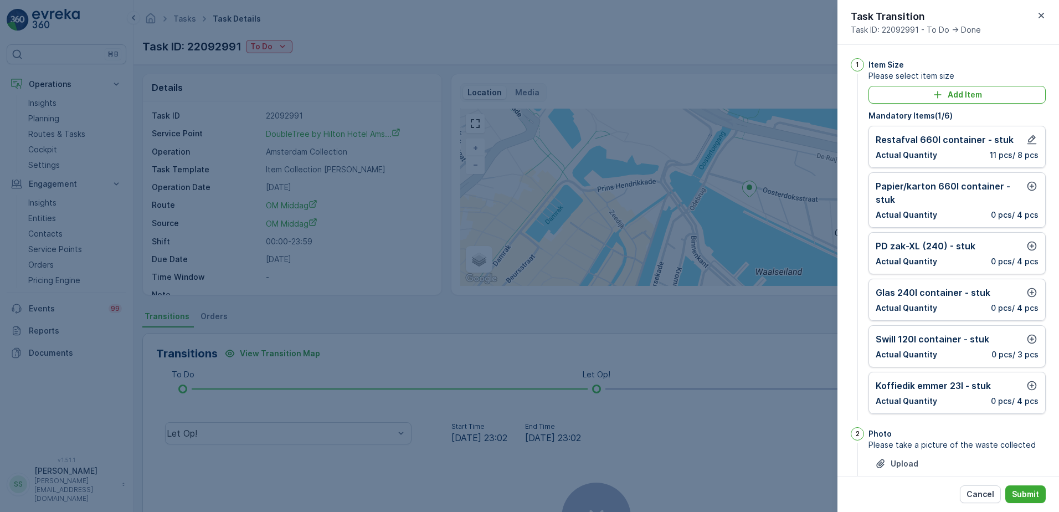
click at [853, 184] on div "1" at bounding box center [857, 240] width 13 height 364
click at [1031, 186] on icon "button" at bounding box center [1031, 186] width 9 height 9
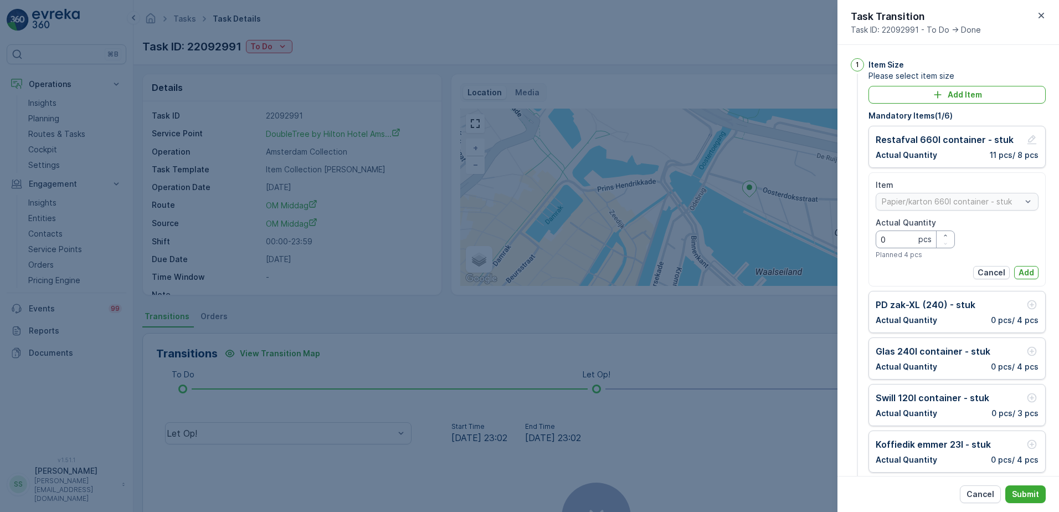
drag, startPoint x: 905, startPoint y: 241, endPoint x: 815, endPoint y: 240, distance: 90.3
click at [830, 241] on div "Tasks Task Details [PERSON_NAME] ( +02:00 ) Task ID: 22092991 To Do Actions Det…" at bounding box center [595, 256] width 925 height 512
type Quantity "7"
click at [1027, 275] on p "Add" at bounding box center [1026, 272] width 16 height 11
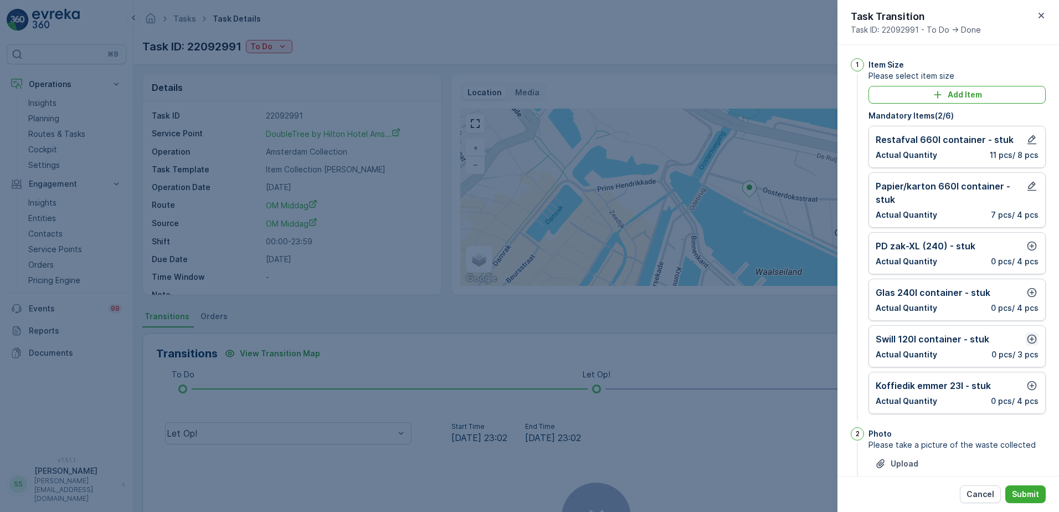
click at [1027, 339] on icon "button" at bounding box center [1031, 338] width 11 height 11
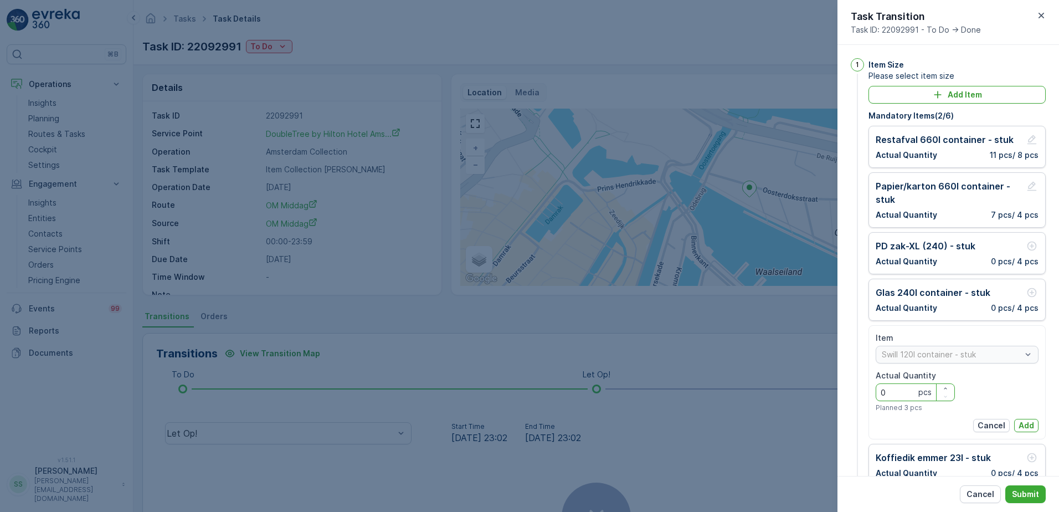
drag, startPoint x: 895, startPoint y: 393, endPoint x: 840, endPoint y: 394, distance: 54.8
click at [846, 394] on div "1 Item Size Please select item size Add Item Mandatory Items ( 2 / 6 ) Restafva…" at bounding box center [948, 260] width 222 height 431
type Quantity "4"
click at [1018, 423] on p "Add" at bounding box center [1026, 425] width 16 height 11
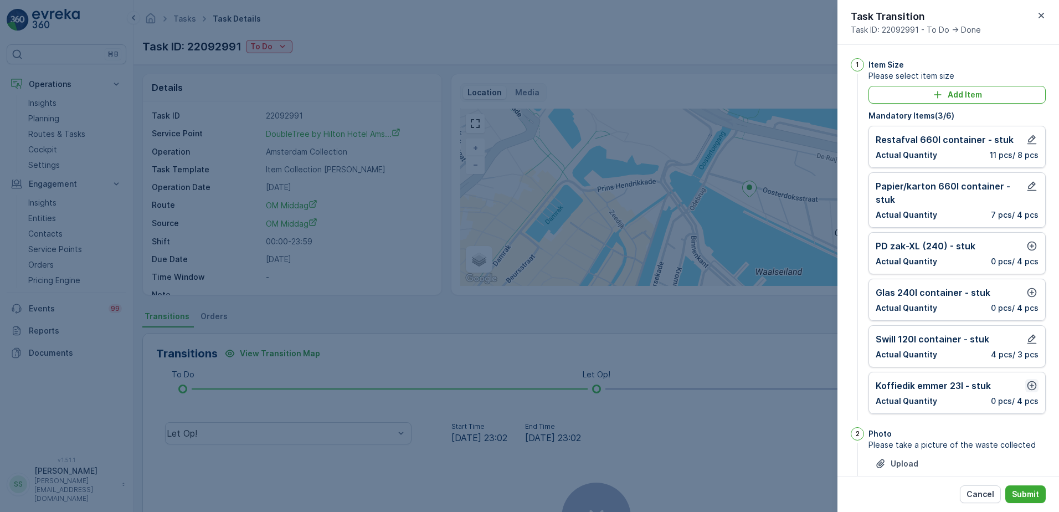
click at [1031, 386] on icon "button" at bounding box center [1031, 385] width 11 height 11
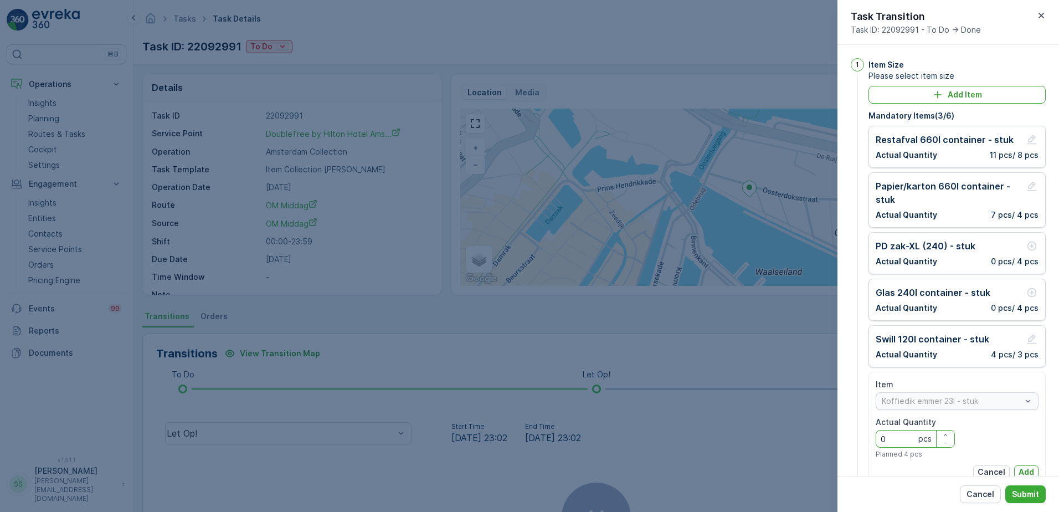
drag, startPoint x: 871, startPoint y: 439, endPoint x: 842, endPoint y: 440, distance: 28.8
click at [851, 439] on div "1 Item Size Please select item size Add Item Mandatory Items ( 3 / 6 ) Restafva…" at bounding box center [948, 276] width 195 height 436
type Quantity "5"
click at [1024, 470] on p "Add" at bounding box center [1026, 471] width 16 height 11
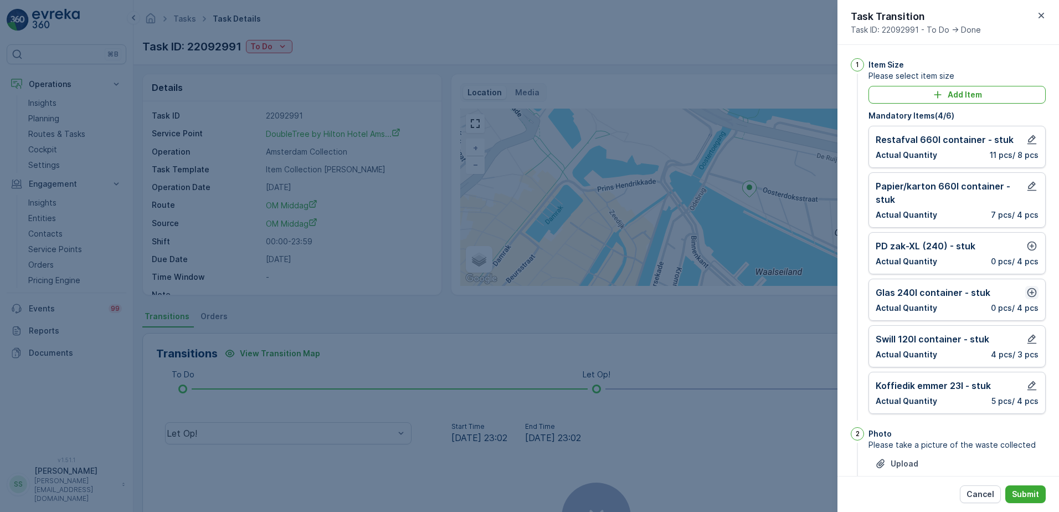
click at [1031, 291] on icon "button" at bounding box center [1031, 292] width 11 height 11
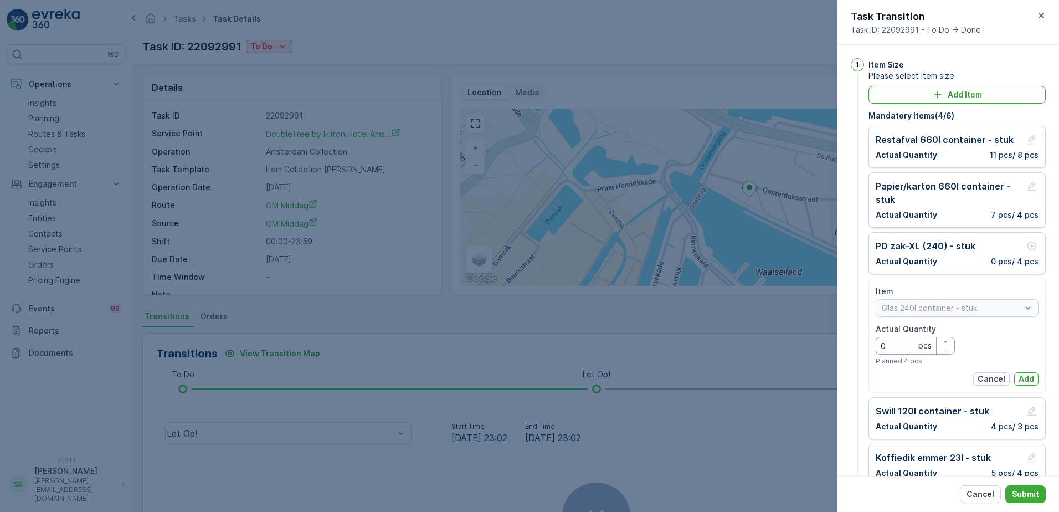
drag, startPoint x: 890, startPoint y: 342, endPoint x: 851, endPoint y: 344, distance: 38.8
click at [851, 344] on div "1 Item Size Please select item size Add Item Mandatory Items ( 4 / 6 ) Restafva…" at bounding box center [948, 276] width 195 height 436
type Quantity "2"
click at [1024, 373] on p "Add" at bounding box center [1026, 378] width 16 height 11
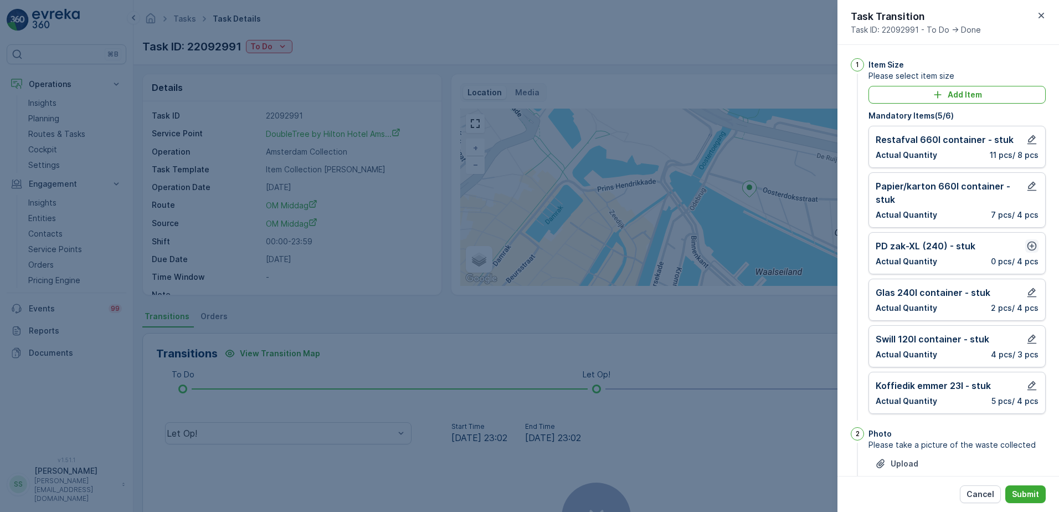
click at [1035, 245] on button "button" at bounding box center [1031, 245] width 13 height 13
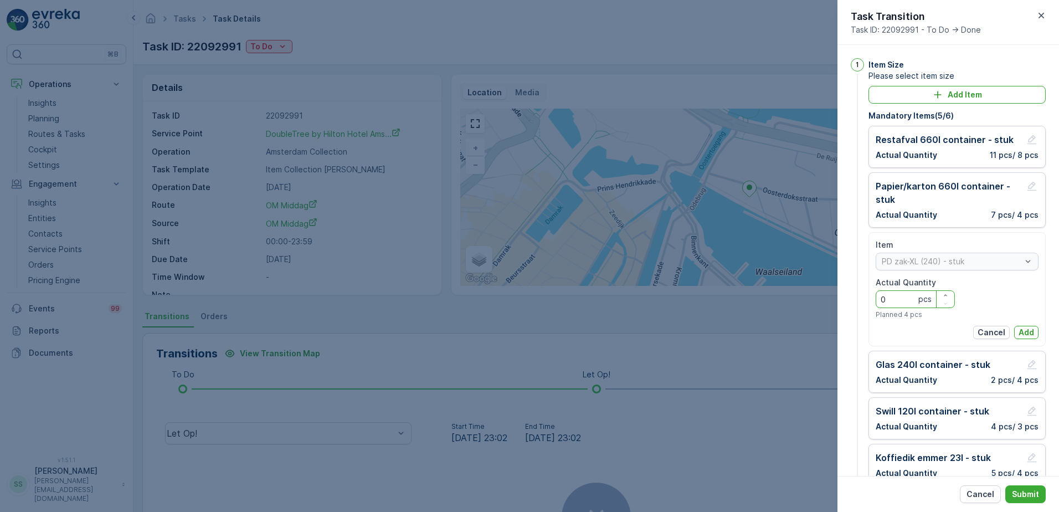
drag, startPoint x: 904, startPoint y: 305, endPoint x: 836, endPoint y: 305, distance: 68.7
click at [838, 305] on div "1 Item Size Please select item size Add Item Mandatory Items ( 5 / 6 ) Restafva…" at bounding box center [948, 260] width 222 height 431
type Quantity "3"
click at [1035, 333] on button "Add" at bounding box center [1026, 332] width 24 height 13
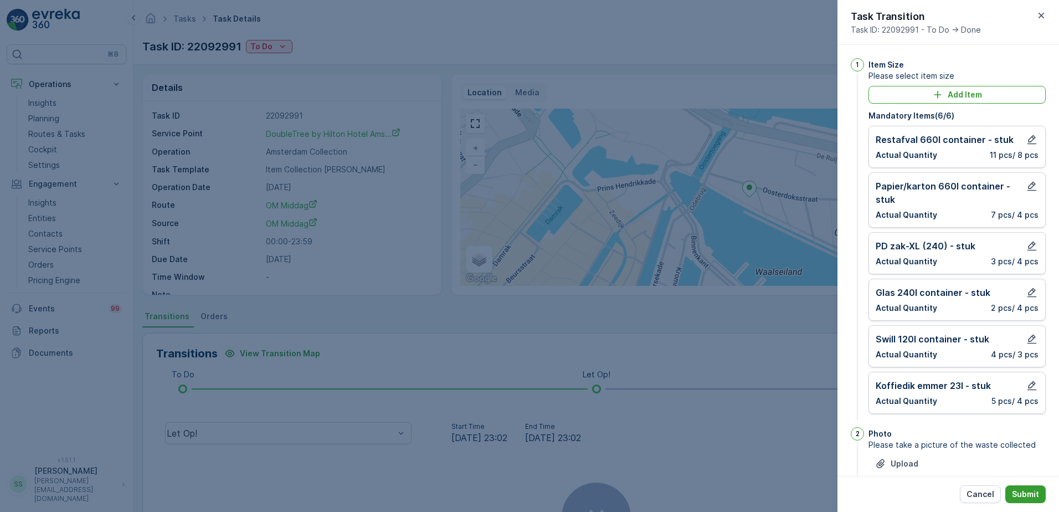
click at [1033, 493] on p "Submit" at bounding box center [1025, 493] width 27 height 11
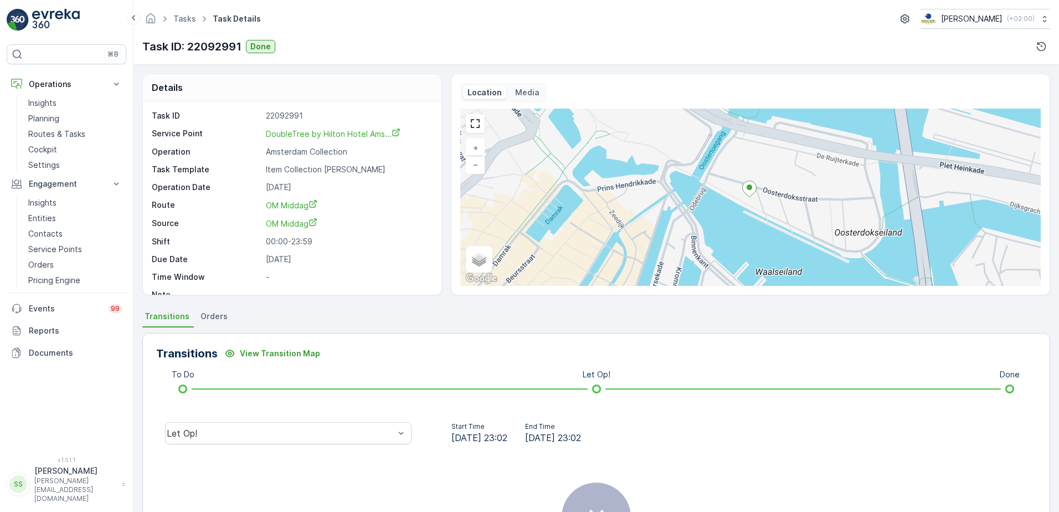
click at [341, 64] on div "Tasks Task Details [PERSON_NAME] ( +02:00 ) Task ID: 22092991 Done" at bounding box center [595, 32] width 925 height 65
click at [380, 203] on link "OM Middag" at bounding box center [348, 205] width 164 height 12
click at [444, 80] on div "Details Task ID 22092991 Service Point DoubleTree by Hilton Hotel Ams... Operat…" at bounding box center [596, 185] width 908 height 222
click at [442, 85] on div "Details Task ID 22092991 Service Point DoubleTree by Hilton Hotel Ams... Operat…" at bounding box center [596, 185] width 908 height 222
click at [416, 382] on div "To Do Let Op! Done" at bounding box center [596, 389] width 845 height 18
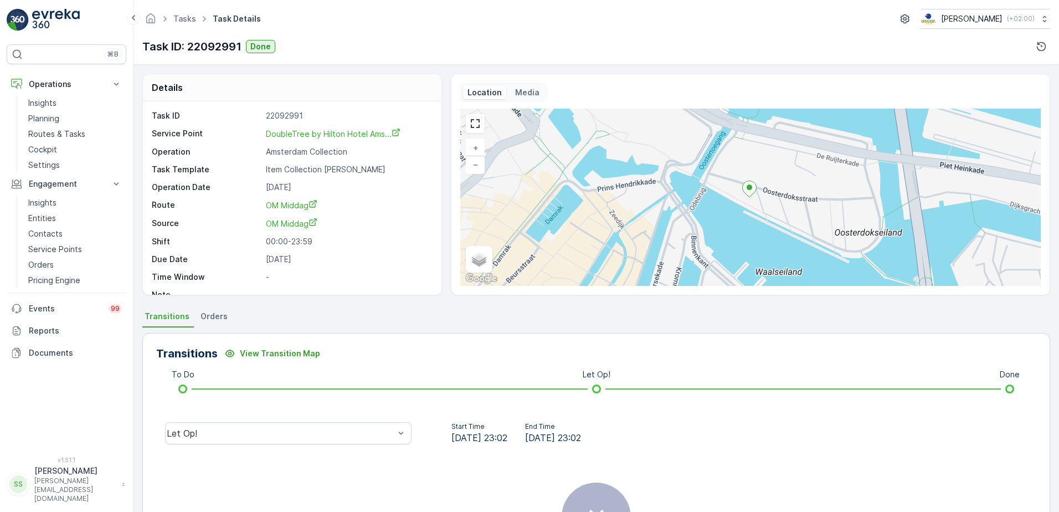
click at [435, 346] on div "Transitions View Transition Map" at bounding box center [596, 353] width 880 height 18
click at [445, 282] on div "Details Task ID 22092991 Service Point DoubleTree by Hilton Hotel Ams... Operat…" at bounding box center [596, 185] width 908 height 222
click at [195, 442] on div "Let Op!" at bounding box center [288, 433] width 246 height 22
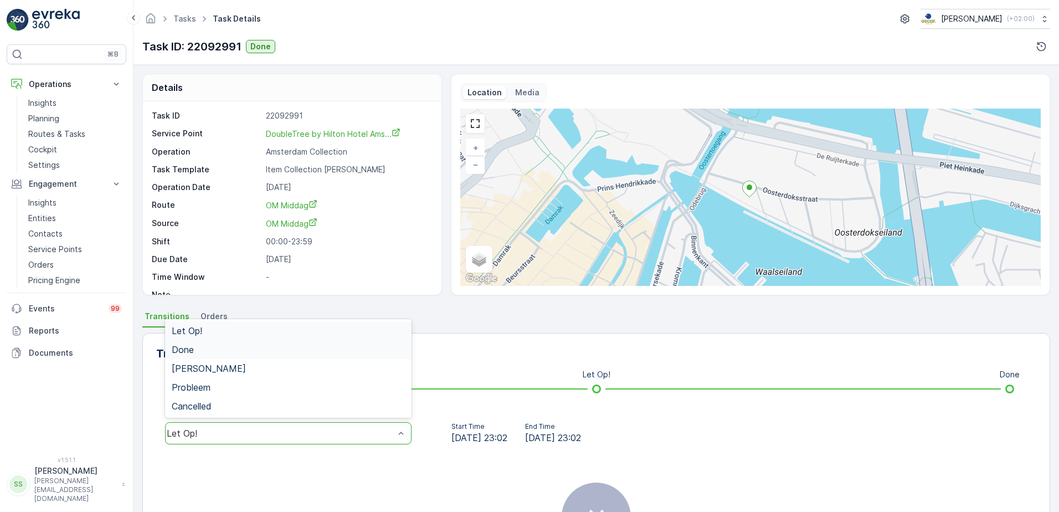
click at [198, 349] on div "Done" at bounding box center [288, 349] width 233 height 10
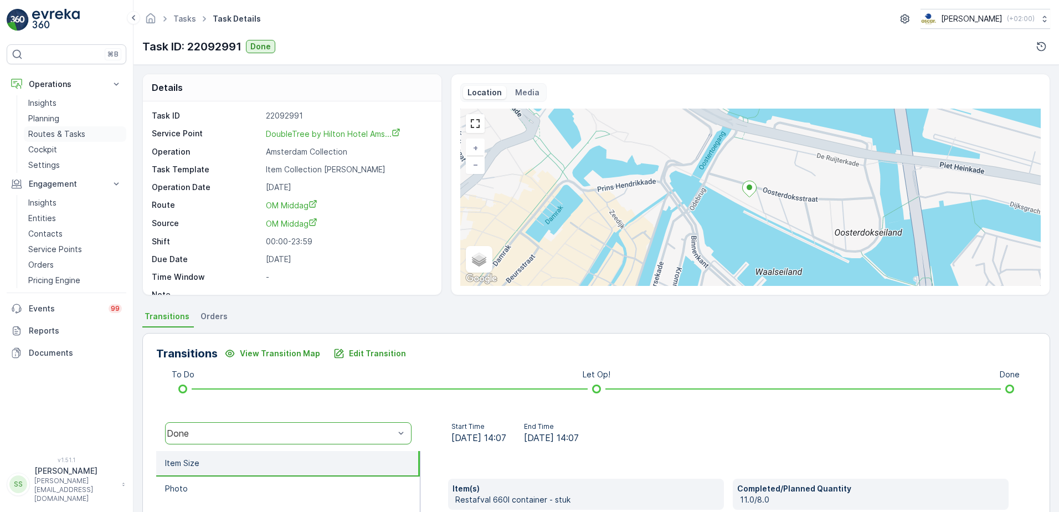
click at [55, 136] on p "Routes & Tasks" at bounding box center [56, 133] width 57 height 11
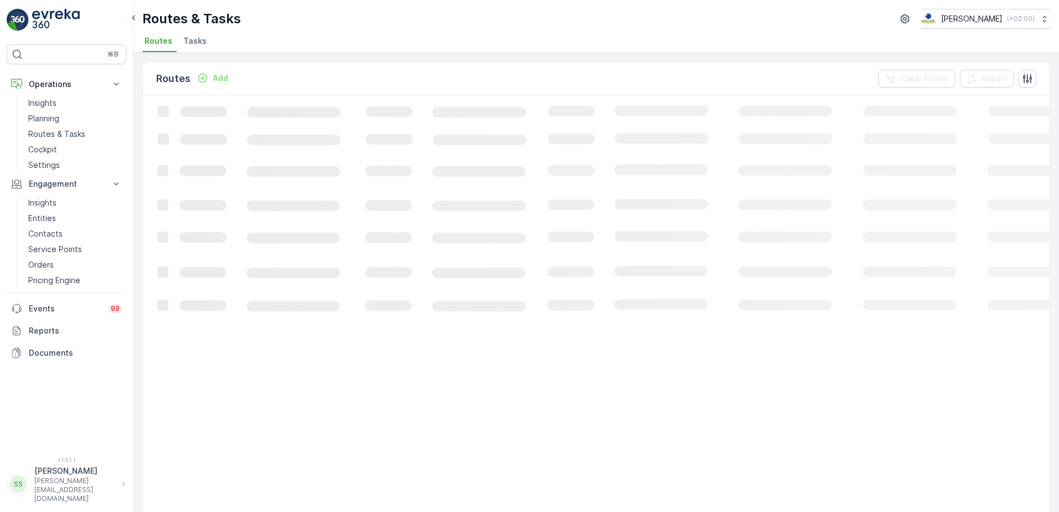
click at [258, 76] on div "Routes Add Clear Filters Export" at bounding box center [596, 78] width 907 height 33
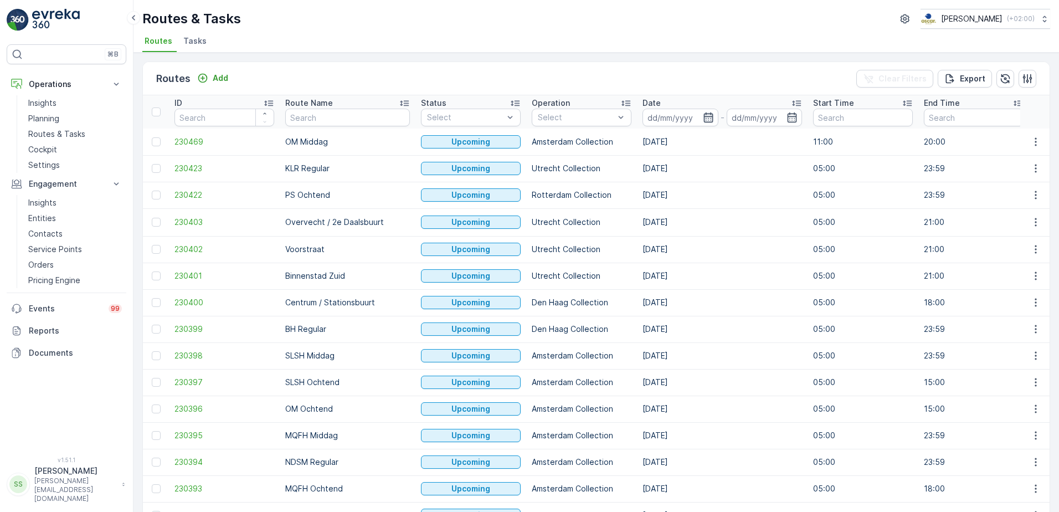
click at [703, 114] on icon "button" at bounding box center [707, 117] width 9 height 10
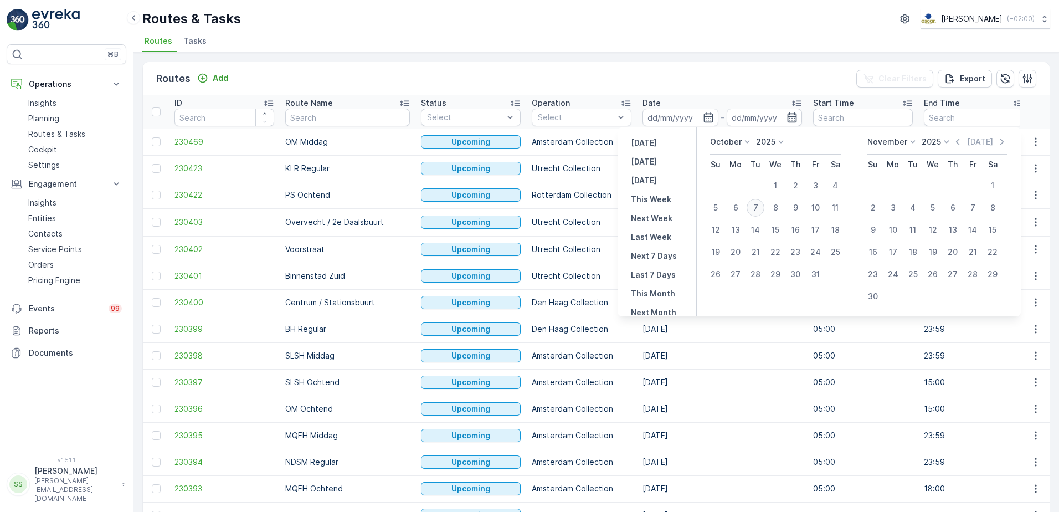
click at [754, 206] on div "7" at bounding box center [756, 208] width 18 height 18
type input "[DATE]"
click at [677, 76] on div "Routes Add Clear Filters Export" at bounding box center [596, 78] width 907 height 33
type input "[DATE]"
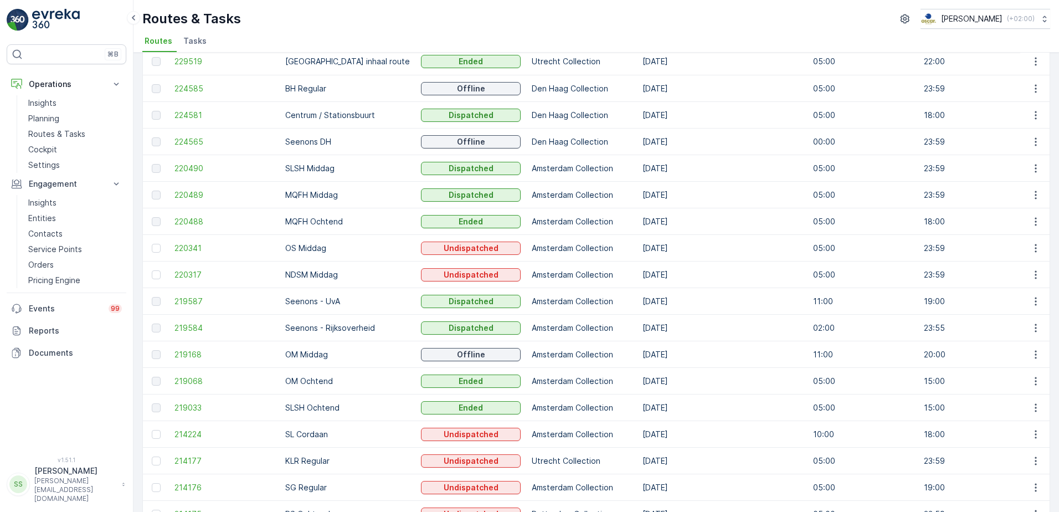
scroll to position [55, 0]
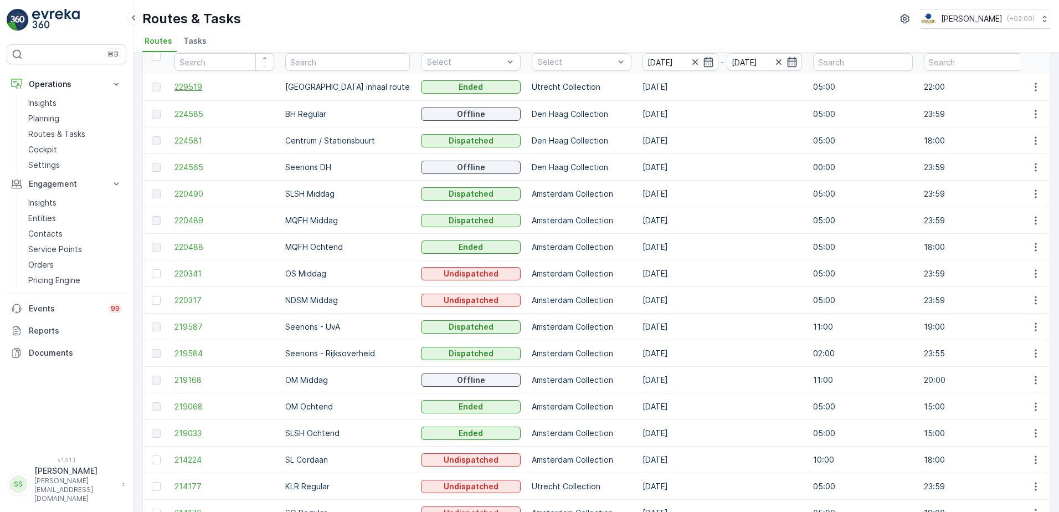
click at [187, 83] on span "229519" at bounding box center [224, 86] width 100 height 11
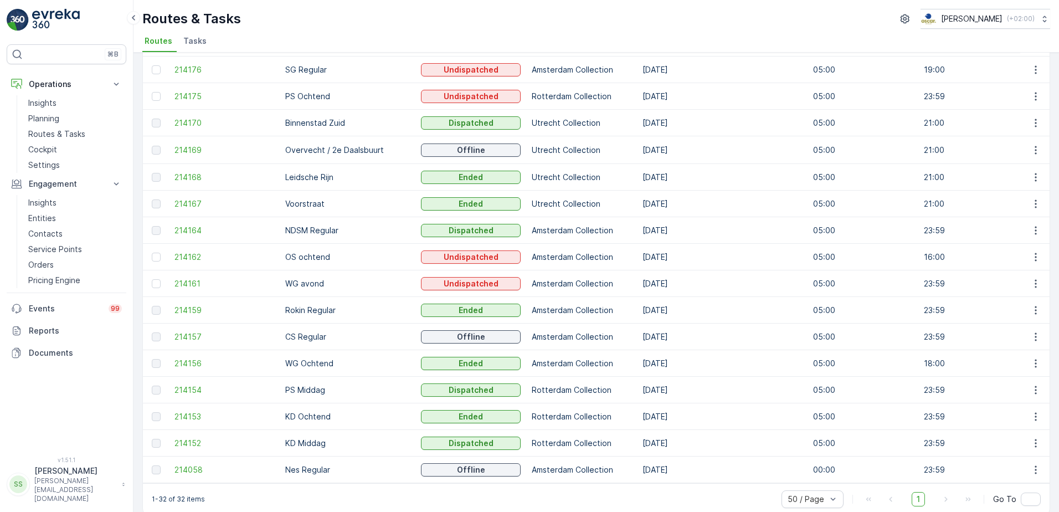
scroll to position [516, 0]
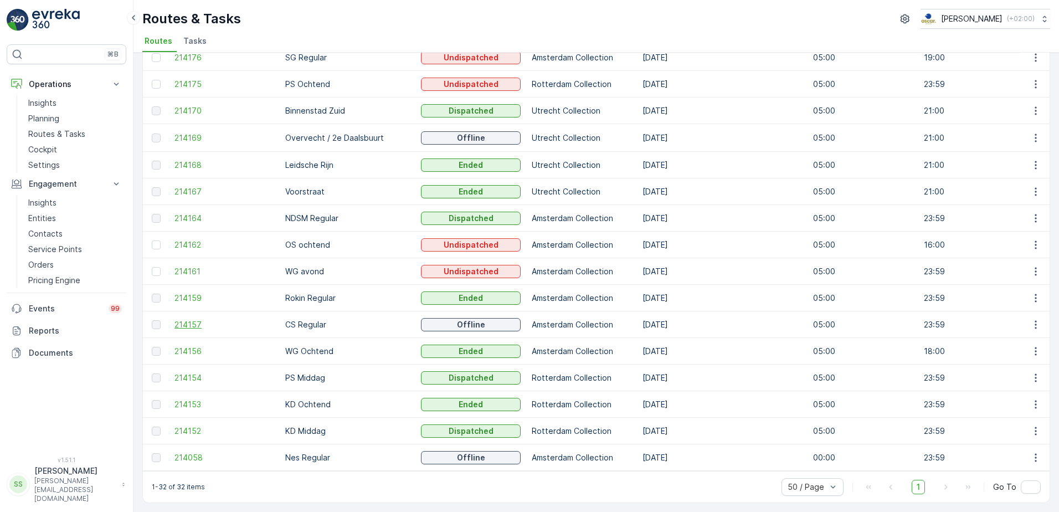
click at [178, 320] on span "214157" at bounding box center [224, 324] width 100 height 11
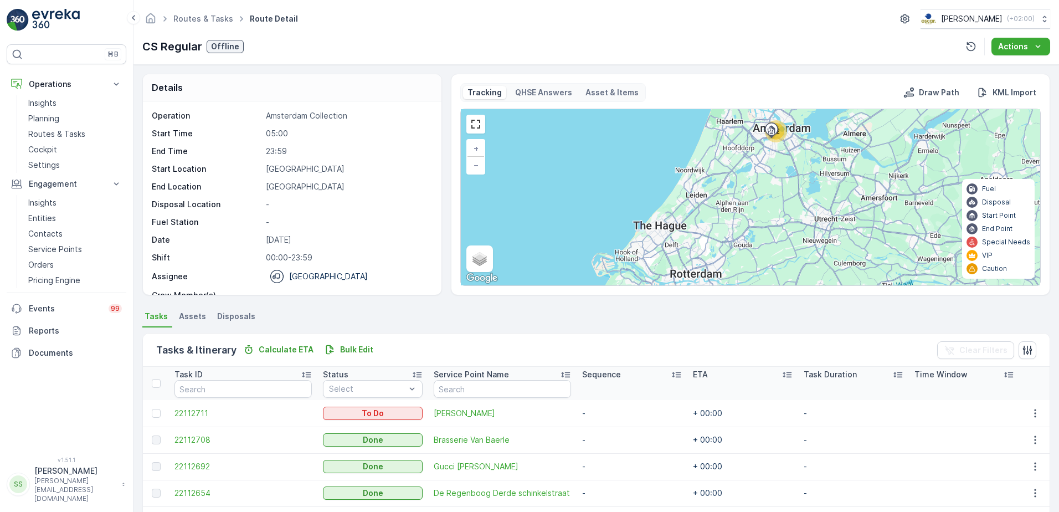
scroll to position [254, 0]
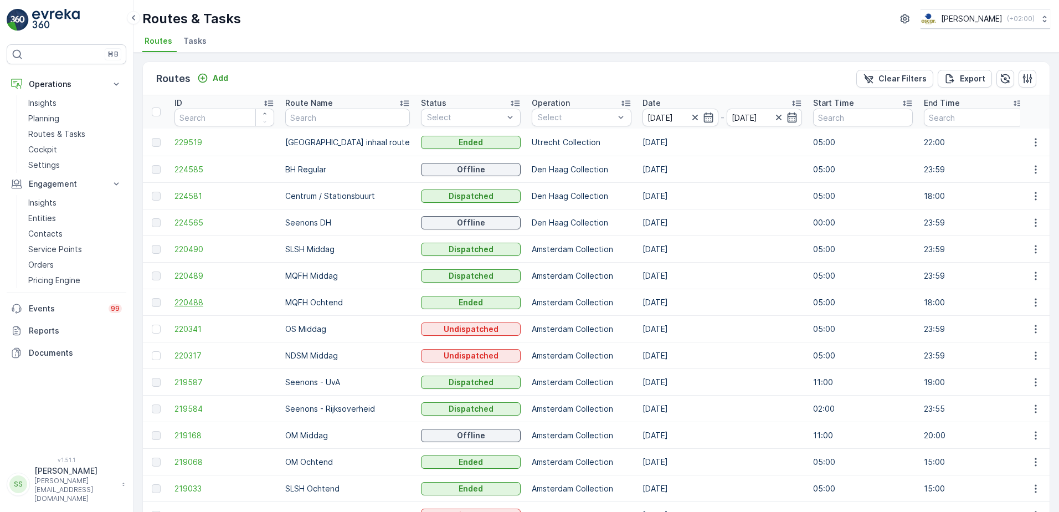
click at [182, 304] on span "220488" at bounding box center [224, 302] width 100 height 11
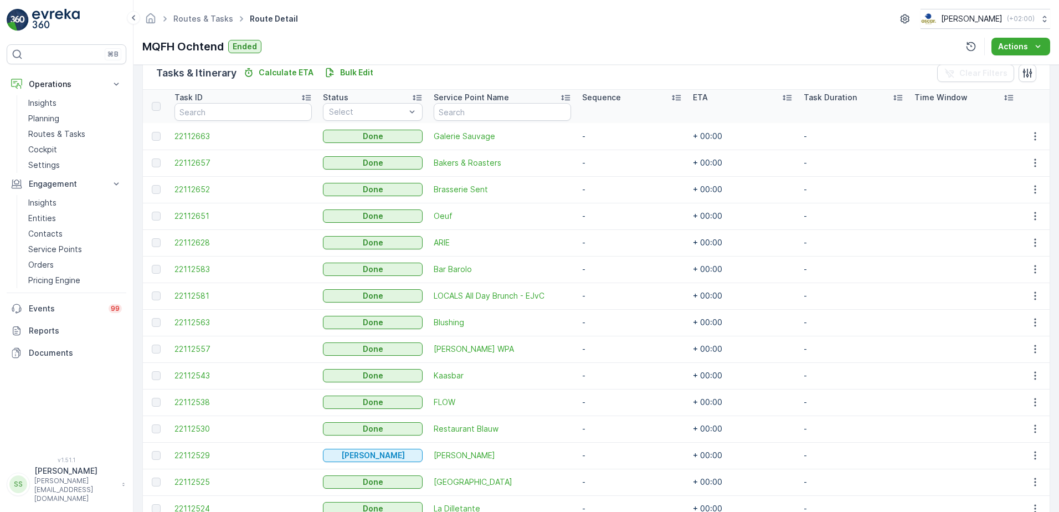
scroll to position [361, 0]
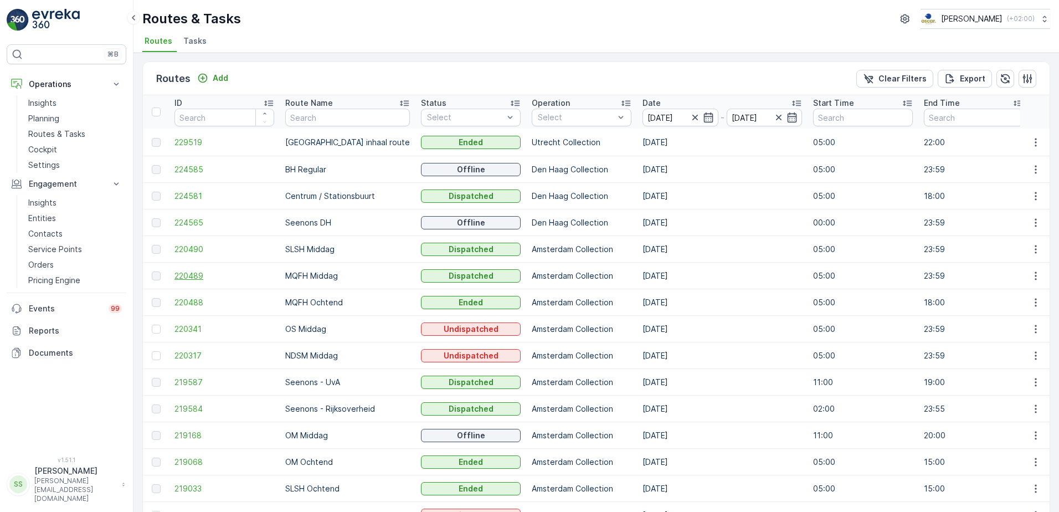
click at [197, 271] on span "220489" at bounding box center [224, 275] width 100 height 11
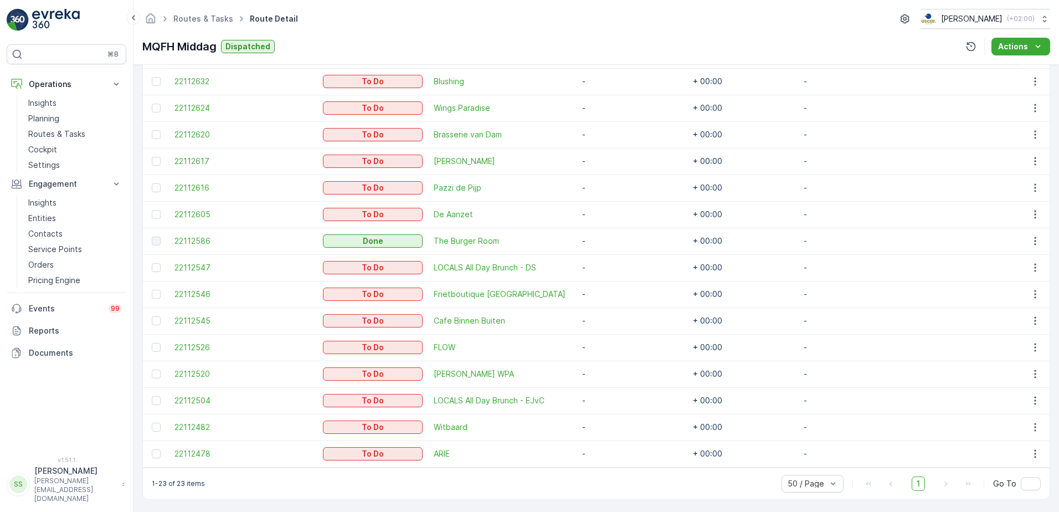
scroll to position [547, 0]
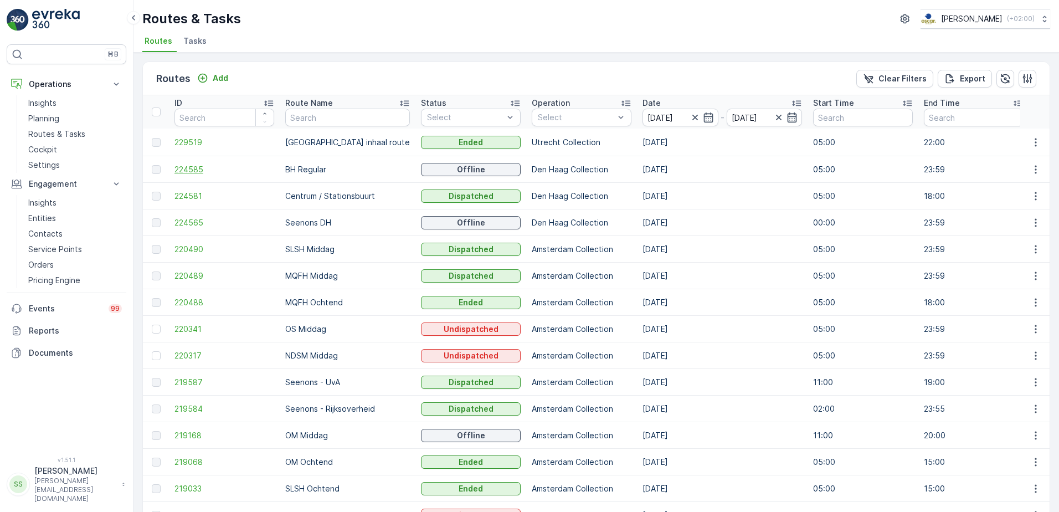
click at [191, 164] on span "224585" at bounding box center [224, 169] width 100 height 11
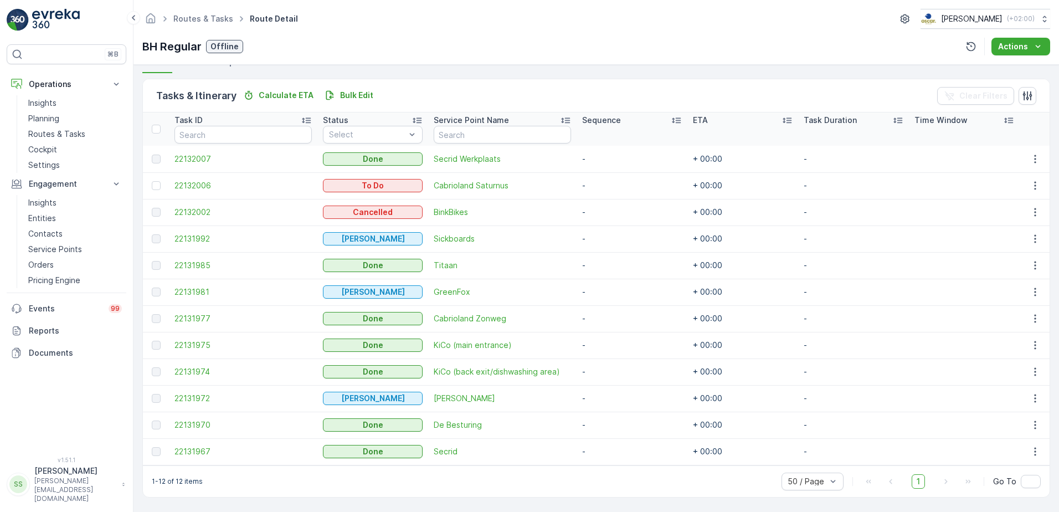
scroll to position [254, 0]
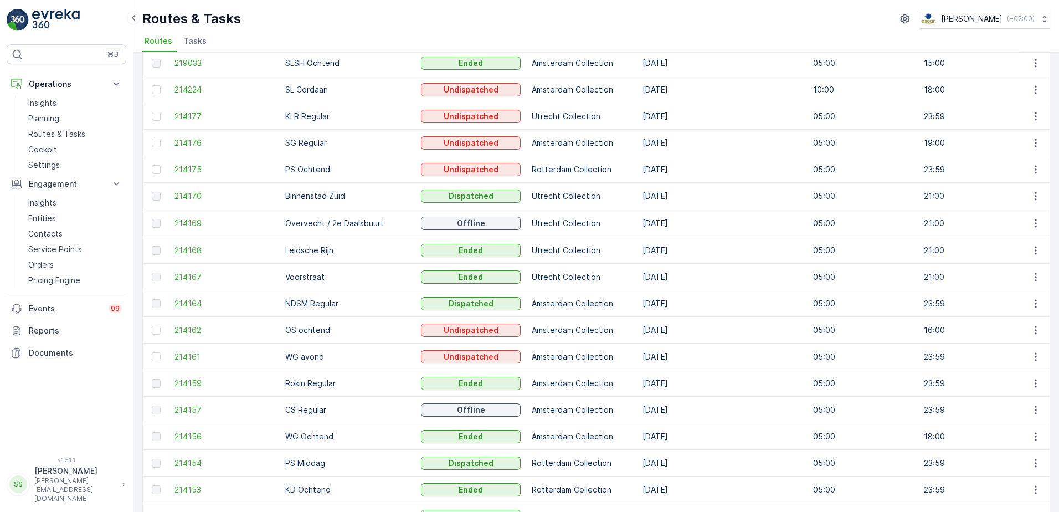
scroll to position [443, 0]
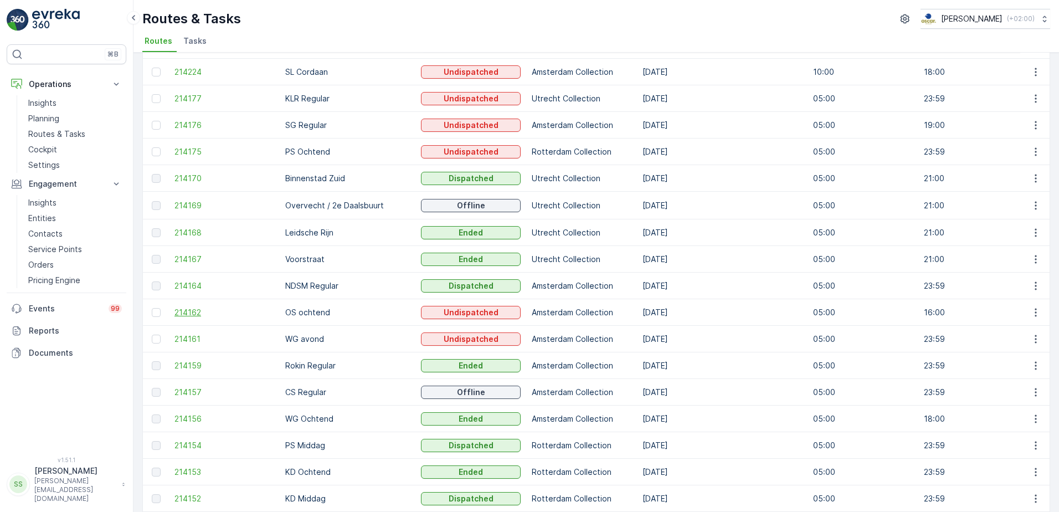
click at [206, 312] on span "214162" at bounding box center [224, 312] width 100 height 11
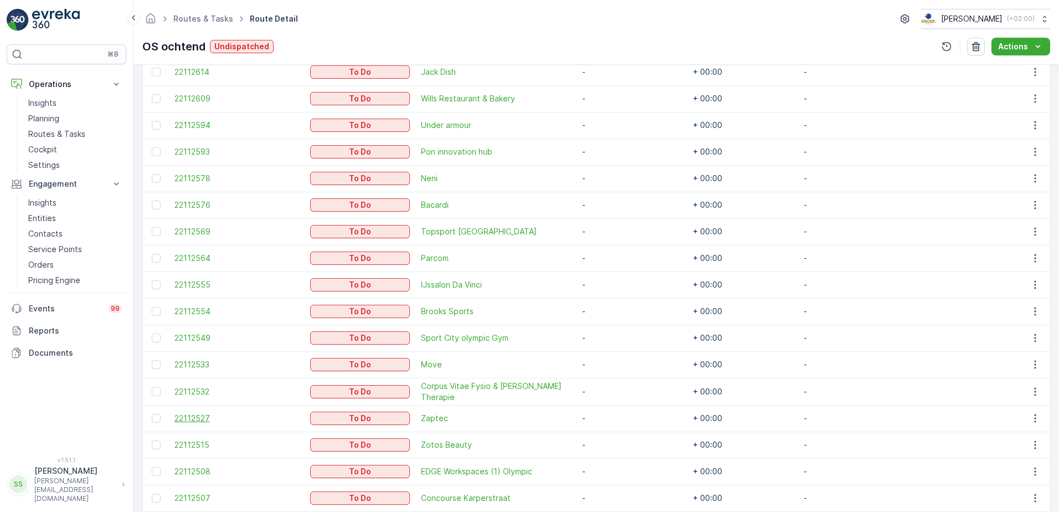
scroll to position [786, 0]
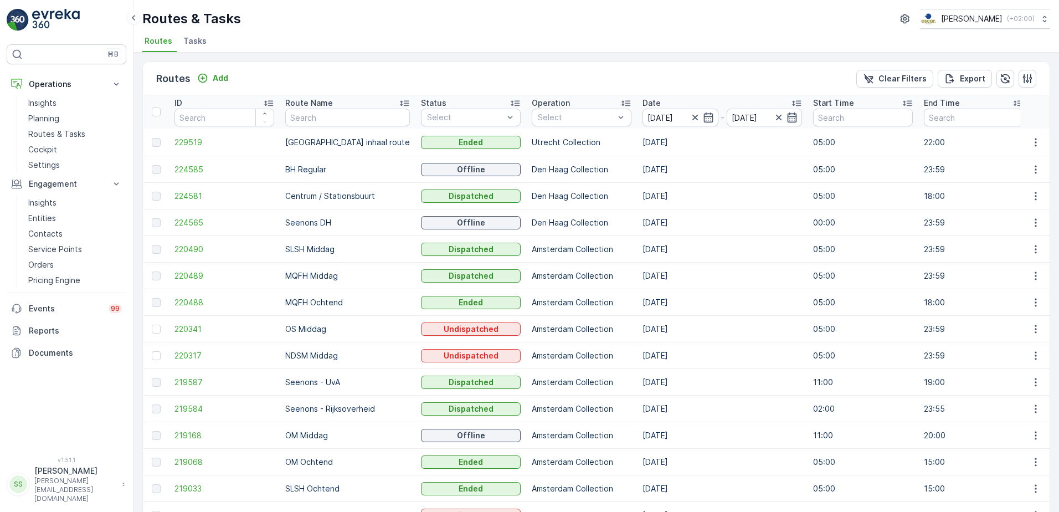
click at [323, 80] on div "Routes Add Clear Filters Export" at bounding box center [596, 78] width 907 height 33
click at [210, 14] on p "Routes & Tasks" at bounding box center [191, 19] width 99 height 18
drag, startPoint x: 210, startPoint y: 14, endPoint x: 436, endPoint y: 24, distance: 226.7
click at [436, 24] on div "Routes & Tasks [PERSON_NAME] ( +02:00 )" at bounding box center [596, 19] width 908 height 20
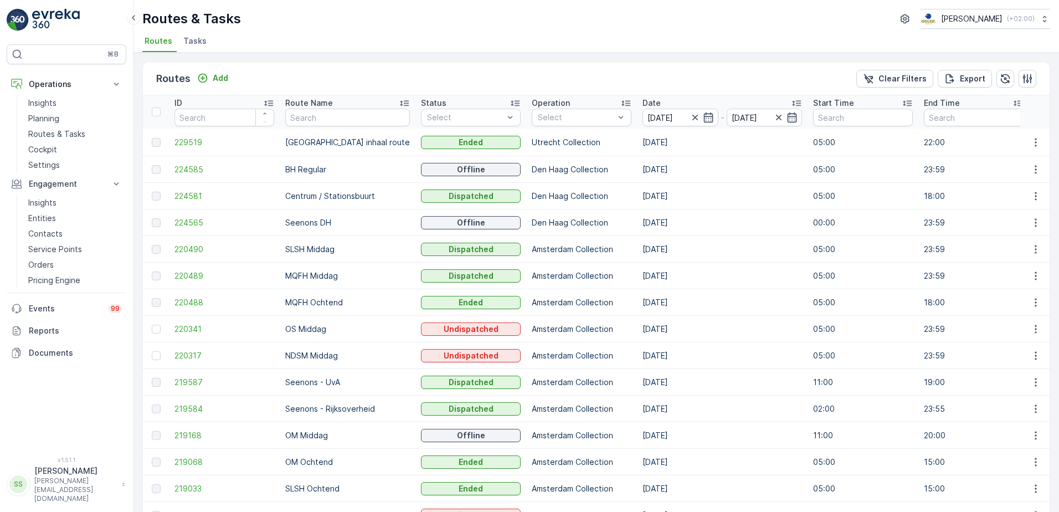
click at [233, 22] on p "Routes & Tasks" at bounding box center [191, 19] width 99 height 18
drag, startPoint x: 233, startPoint y: 22, endPoint x: 404, endPoint y: 23, distance: 171.7
click at [404, 23] on div "Routes & Tasks [PERSON_NAME] ( +02:00 )" at bounding box center [596, 19] width 908 height 20
drag, startPoint x: 203, startPoint y: 19, endPoint x: 266, endPoint y: 20, distance: 63.1
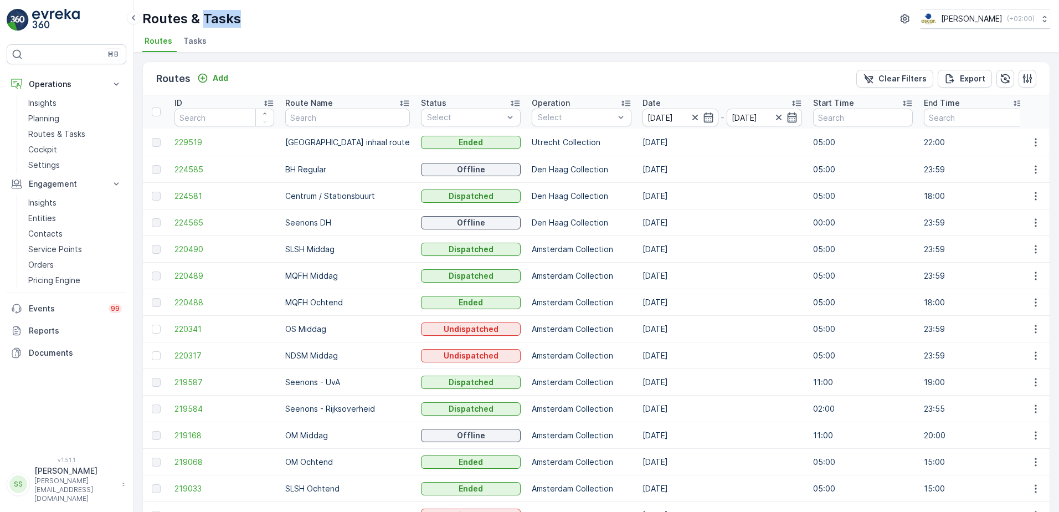
click at [266, 20] on div "Routes & Tasks [PERSON_NAME] ( +02:00 )" at bounding box center [596, 19] width 908 height 20
click at [589, 25] on div "Routes & Tasks [PERSON_NAME] ( +02:00 )" at bounding box center [596, 19] width 908 height 20
drag, startPoint x: 231, startPoint y: 19, endPoint x: 330, endPoint y: 18, distance: 98.6
click at [330, 18] on div "Routes & Tasks [PERSON_NAME] ( +02:00 )" at bounding box center [596, 19] width 908 height 20
click at [307, 43] on ul "Routes Tasks" at bounding box center [591, 42] width 899 height 19
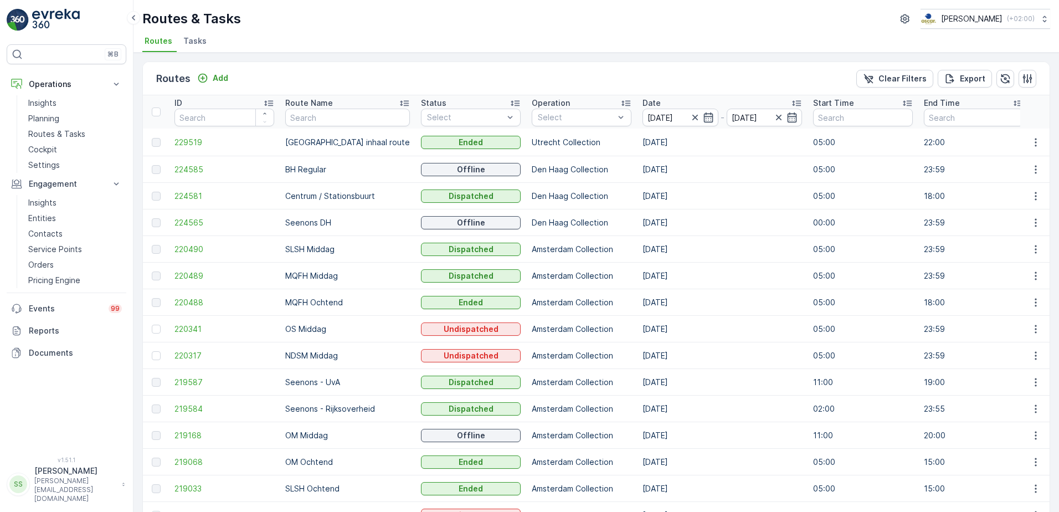
click at [233, 19] on p "Routes & Tasks" at bounding box center [191, 19] width 99 height 18
click at [651, 18] on div "Routes & Tasks [PERSON_NAME] ( +02:00 )" at bounding box center [596, 19] width 908 height 20
